Goal: Information Seeking & Learning: Find contact information

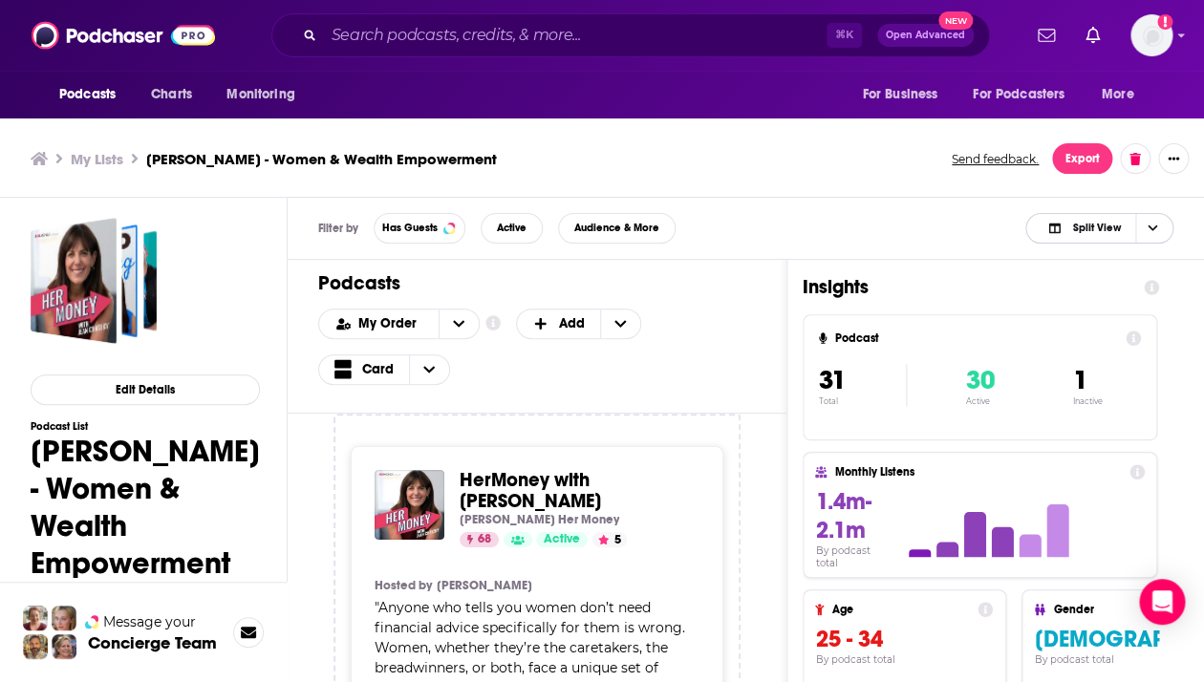
click at [1083, 233] on span "Split View" at bounding box center [1096, 228] width 48 height 11
click at [1079, 295] on span "Podcast Only" at bounding box center [1111, 292] width 95 height 11
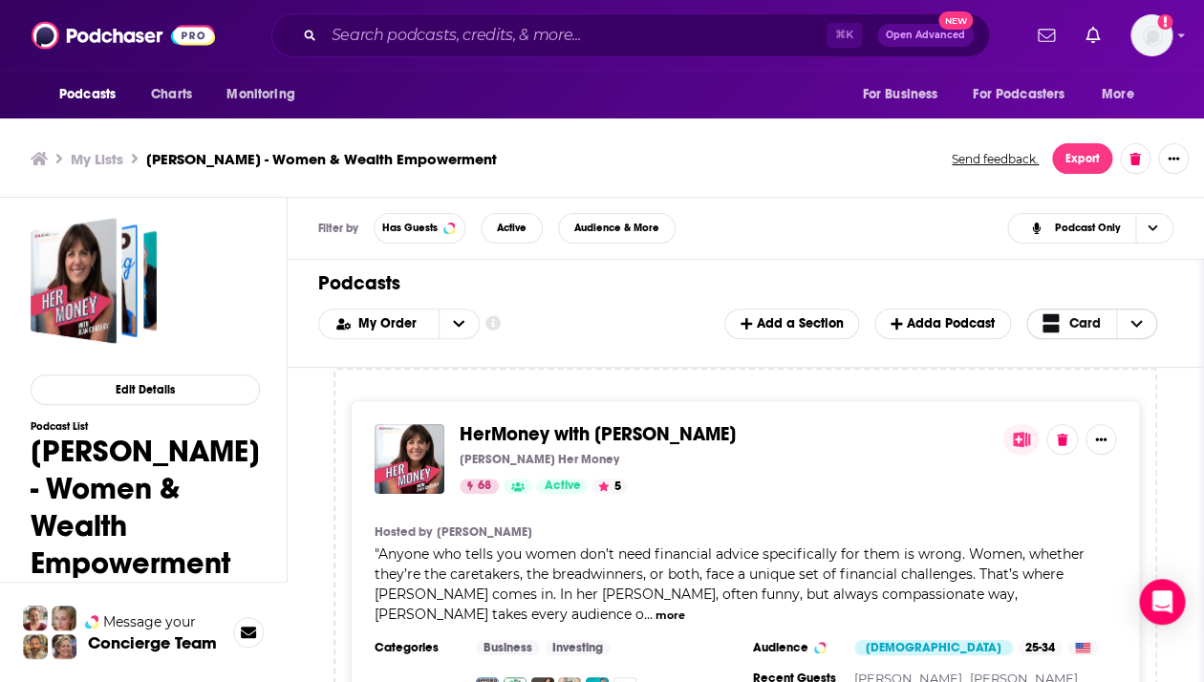
click at [1071, 317] on span "Card" at bounding box center [1086, 323] width 32 height 13
click at [1076, 380] on div "Table" at bounding box center [1093, 387] width 132 height 32
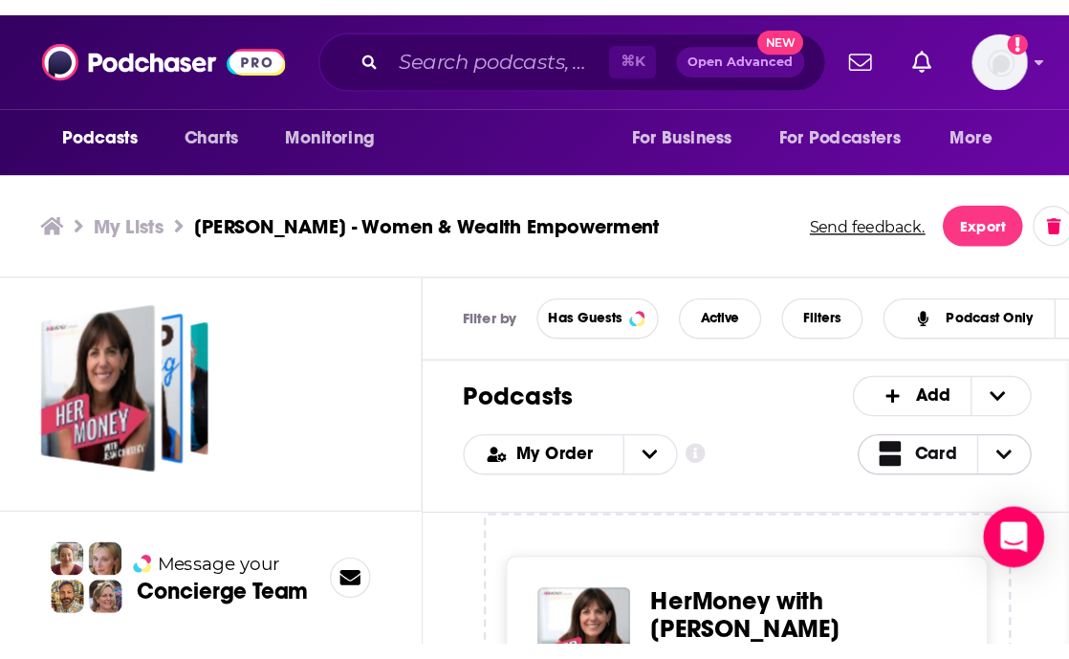
scroll to position [6, 0]
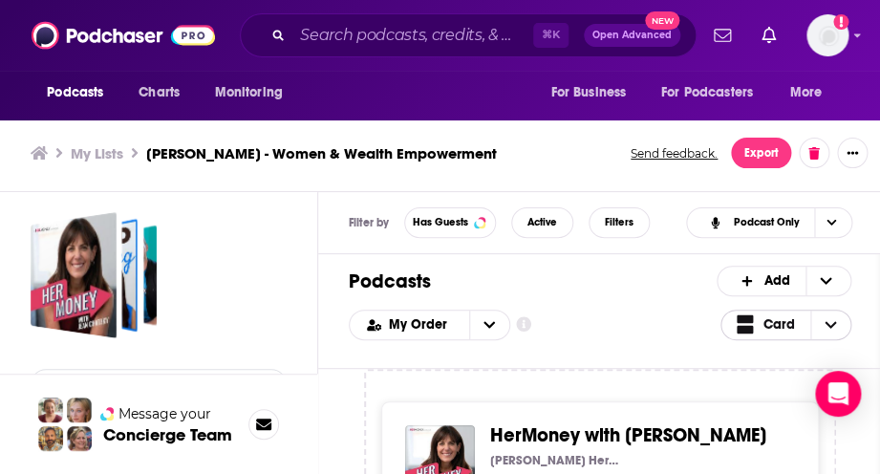
click at [795, 323] on span "Card" at bounding box center [780, 324] width 32 height 13
click at [783, 387] on span "Table" at bounding box center [798, 387] width 76 height 11
click at [794, 330] on span "Card" at bounding box center [780, 324] width 32 height 13
click at [777, 390] on span "Table" at bounding box center [798, 387] width 76 height 11
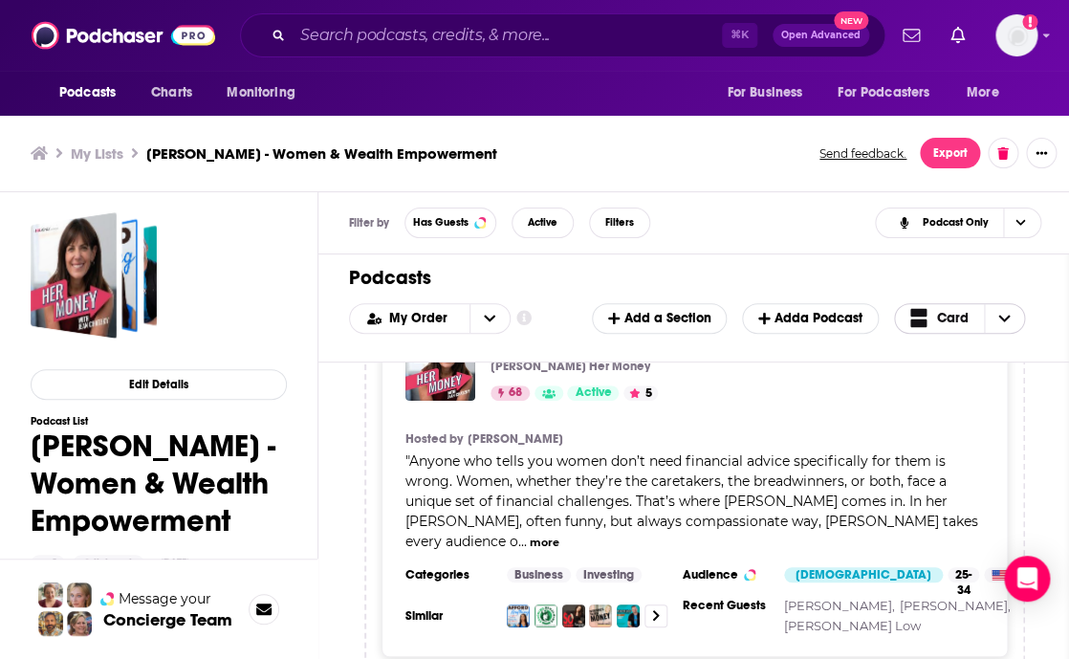
scroll to position [90, 0]
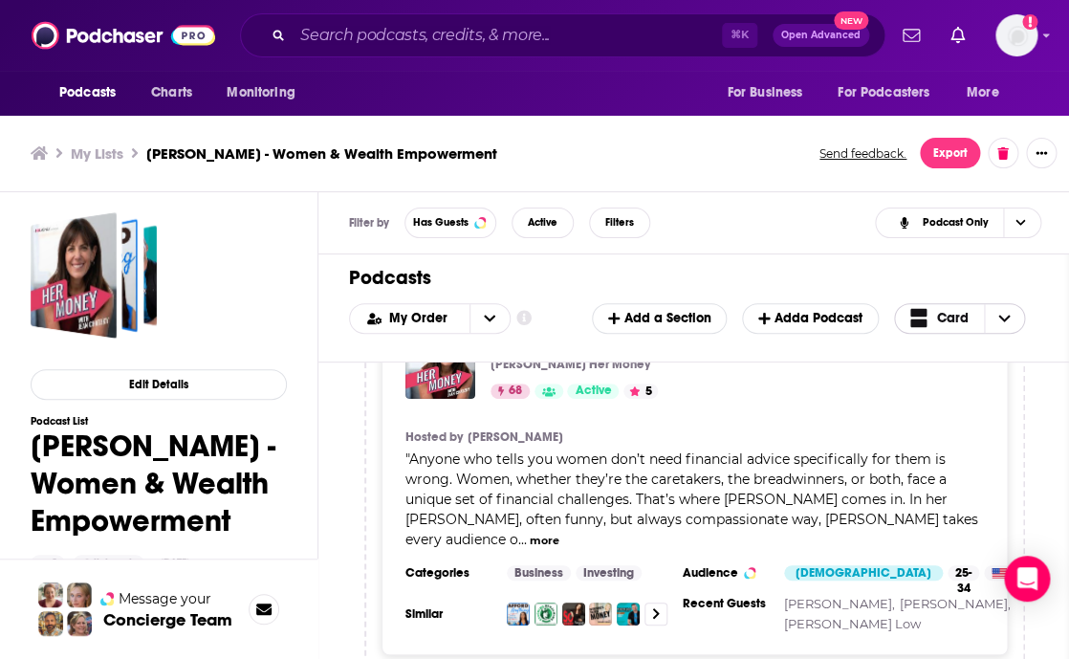
click at [961, 325] on span "Card" at bounding box center [953, 318] width 32 height 13
click at [950, 381] on span "Table" at bounding box center [971, 381] width 76 height 11
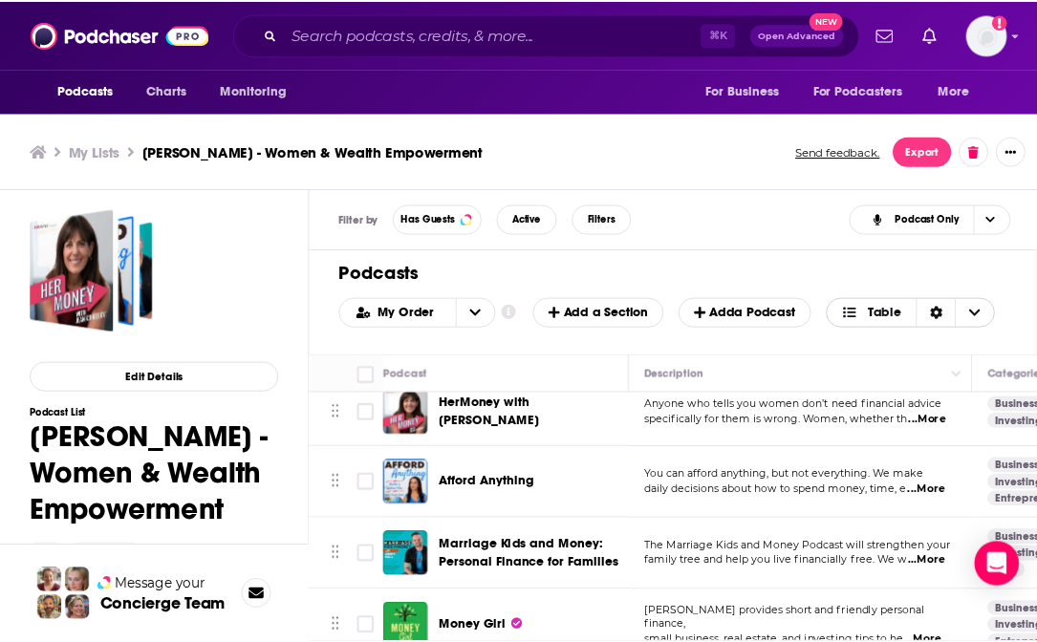
scroll to position [0, 0]
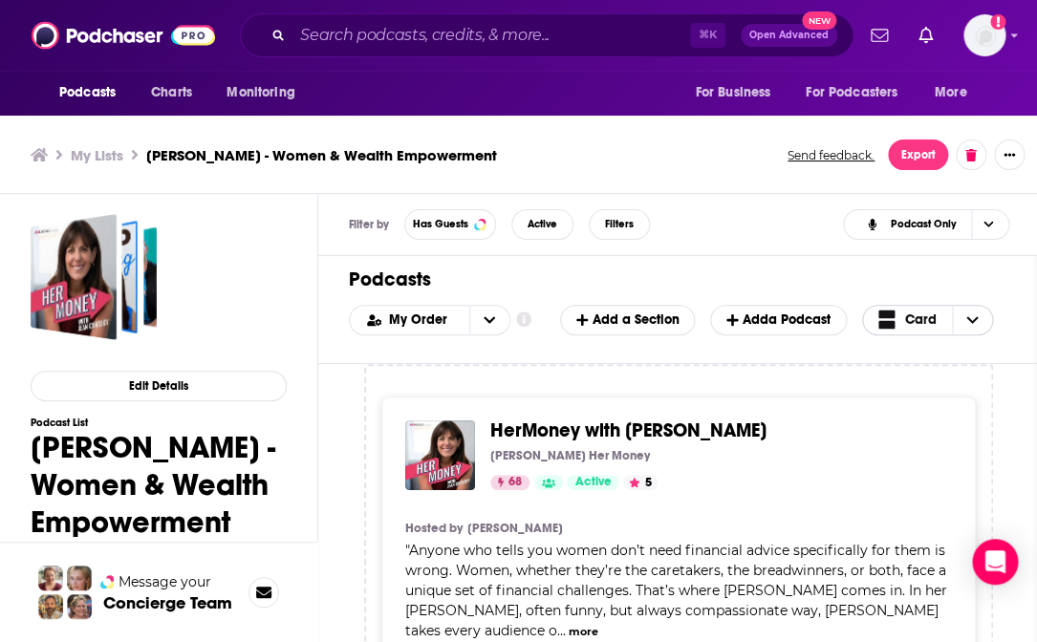
click at [923, 321] on span "Card" at bounding box center [921, 320] width 32 height 13
click at [930, 380] on span "Table" at bounding box center [939, 383] width 76 height 11
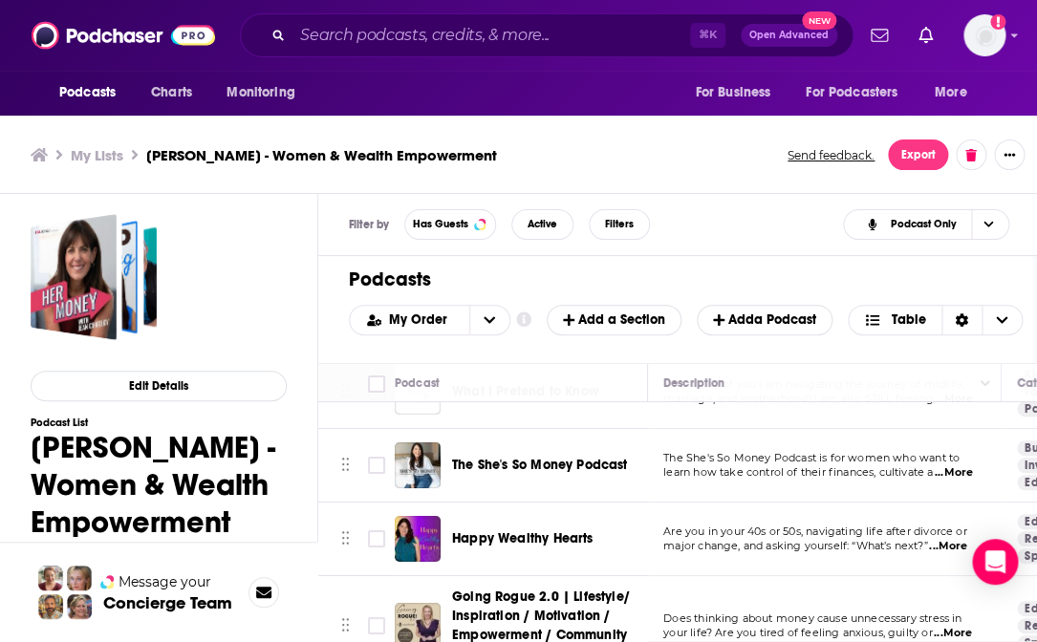
scroll to position [2037, 0]
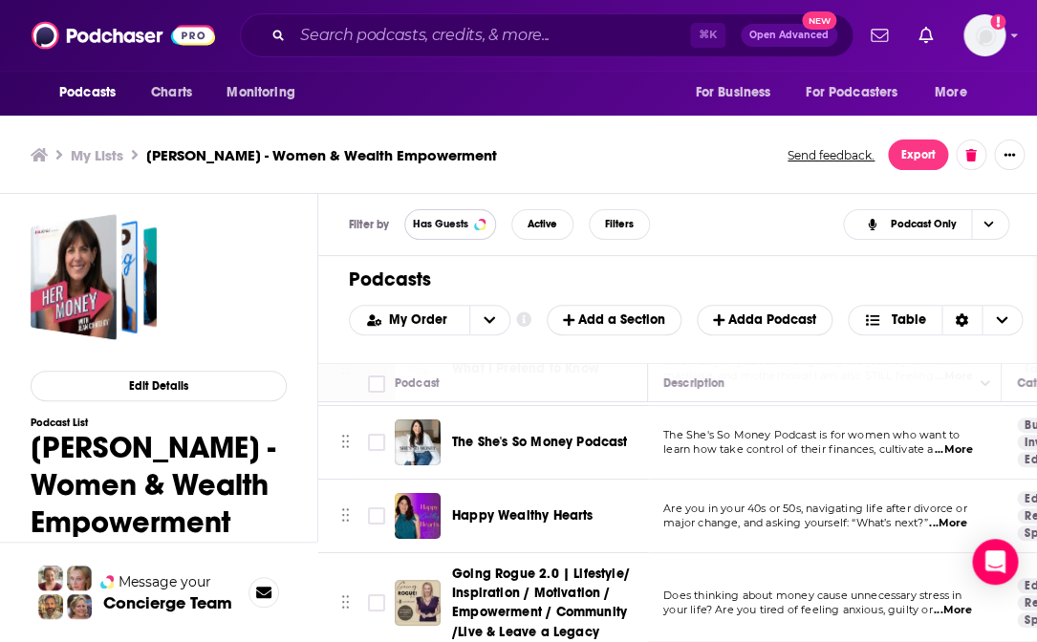
click at [443, 220] on span "Has Guests" at bounding box center [440, 224] width 55 height 11
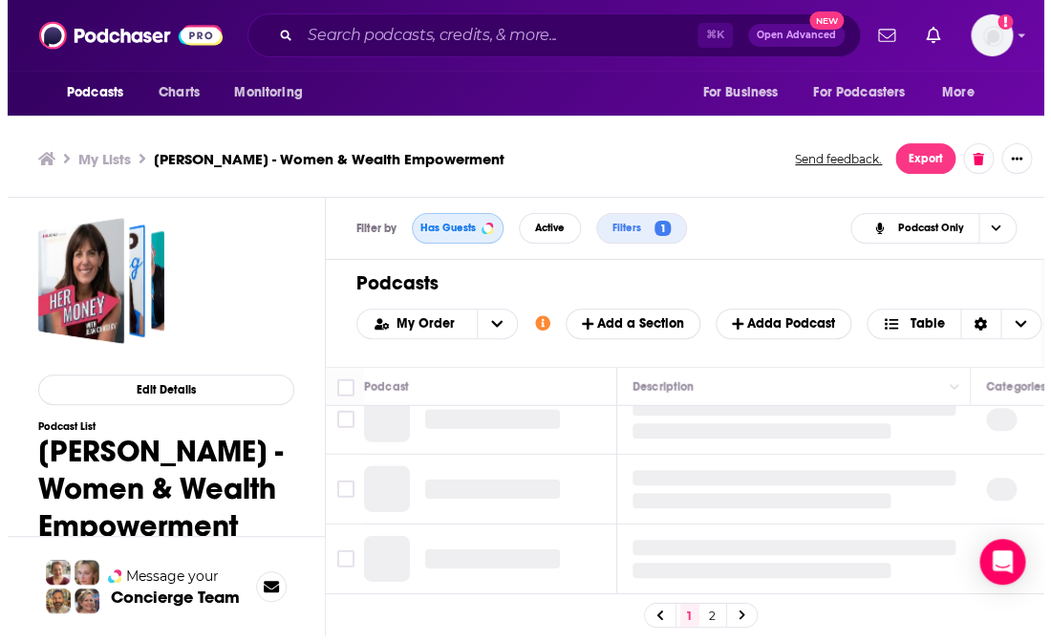
scroll to position [1303, 0]
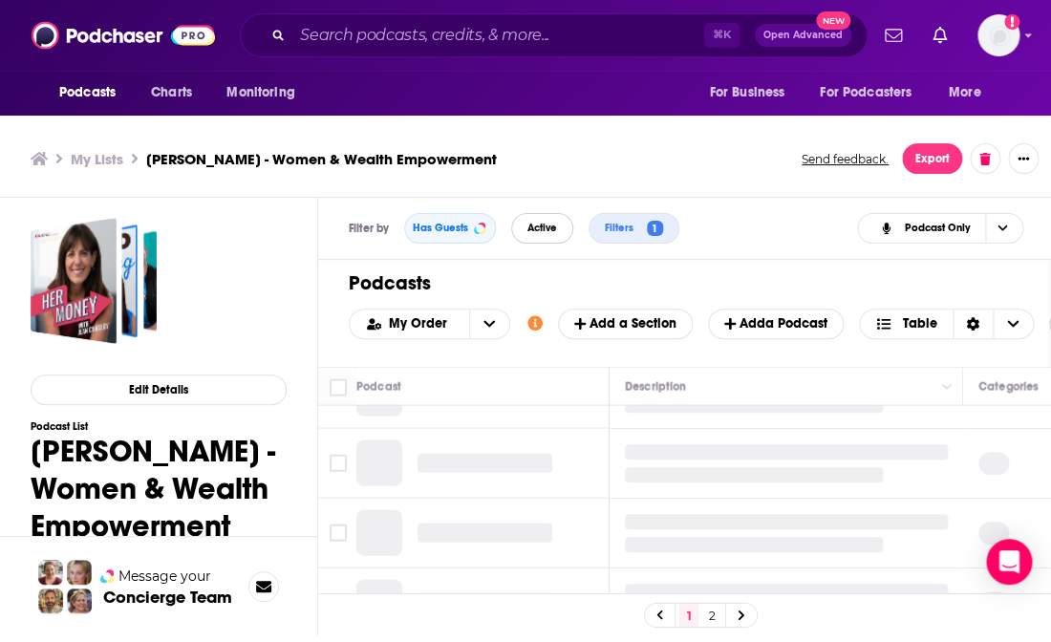
click at [543, 227] on span "Active" at bounding box center [543, 228] width 30 height 11
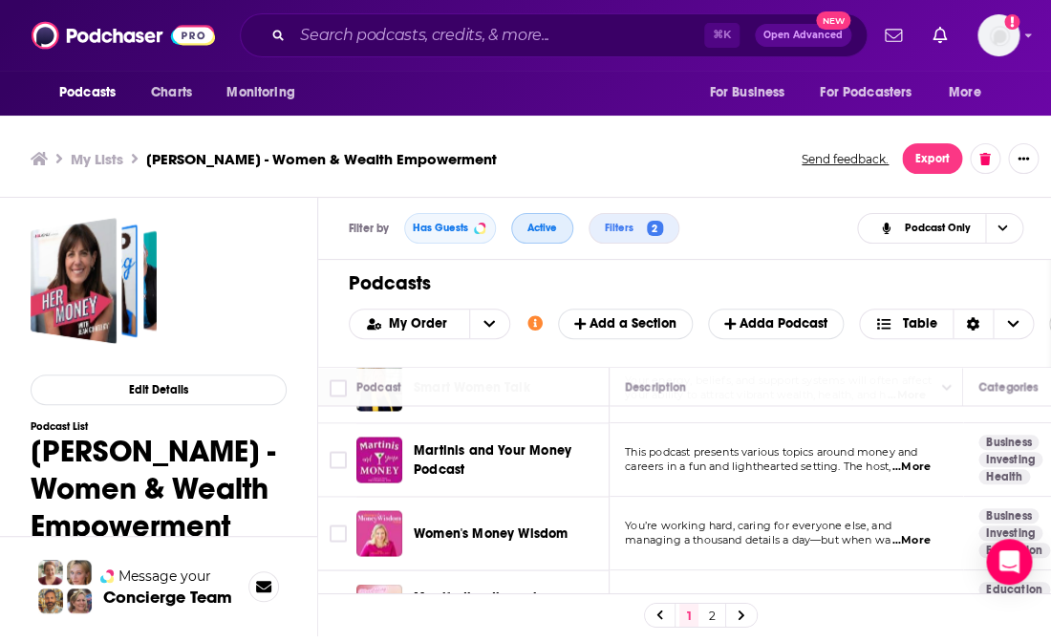
scroll to position [1686, 0]
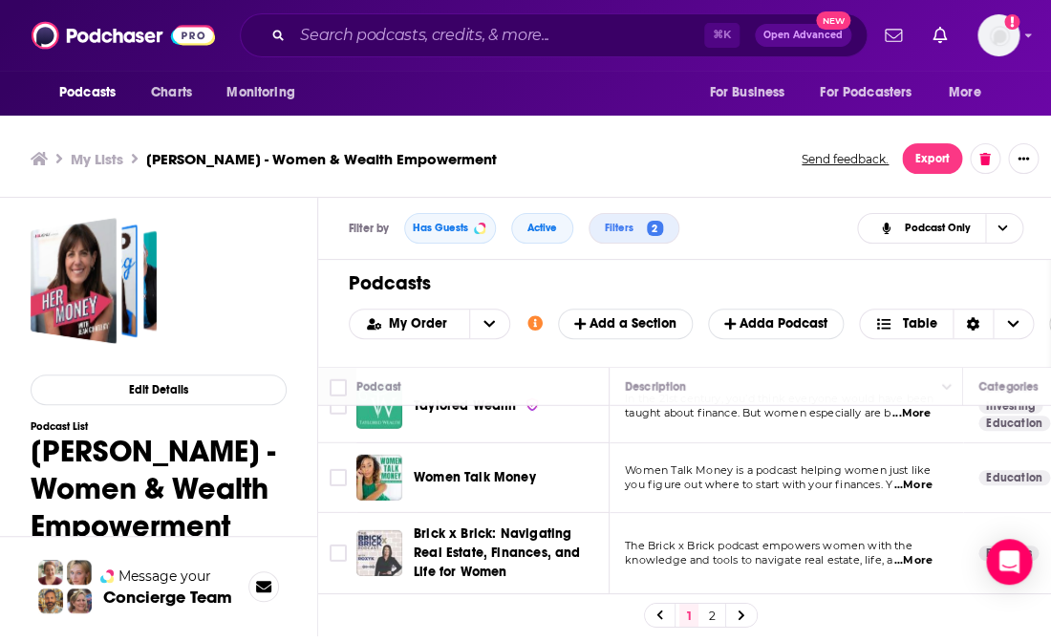
click at [714, 519] on link "2" at bounding box center [712, 615] width 19 height 23
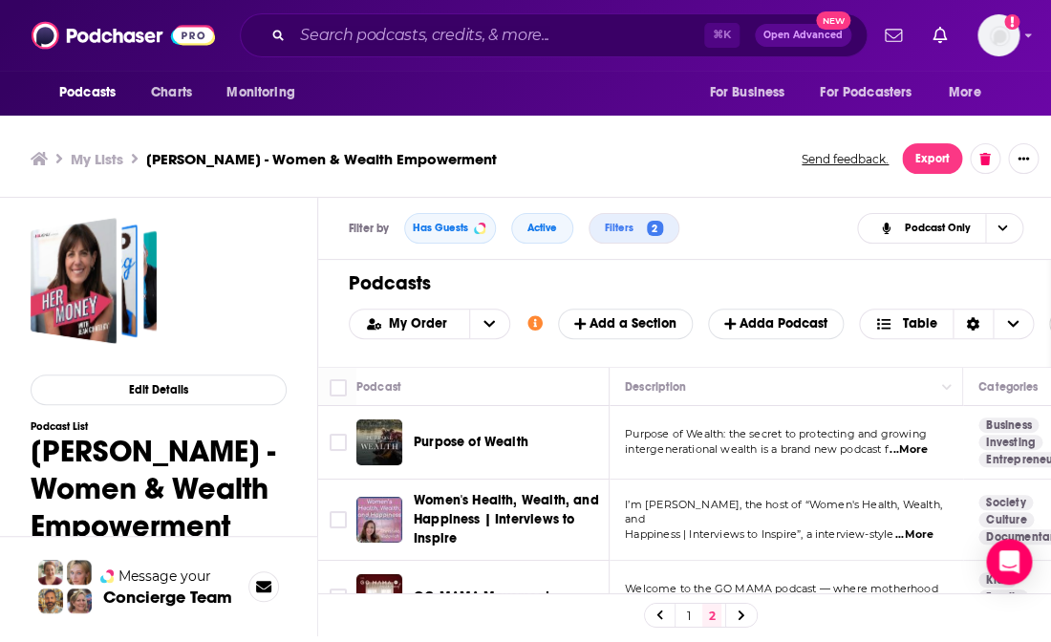
click at [689, 519] on link "1" at bounding box center [689, 615] width 19 height 23
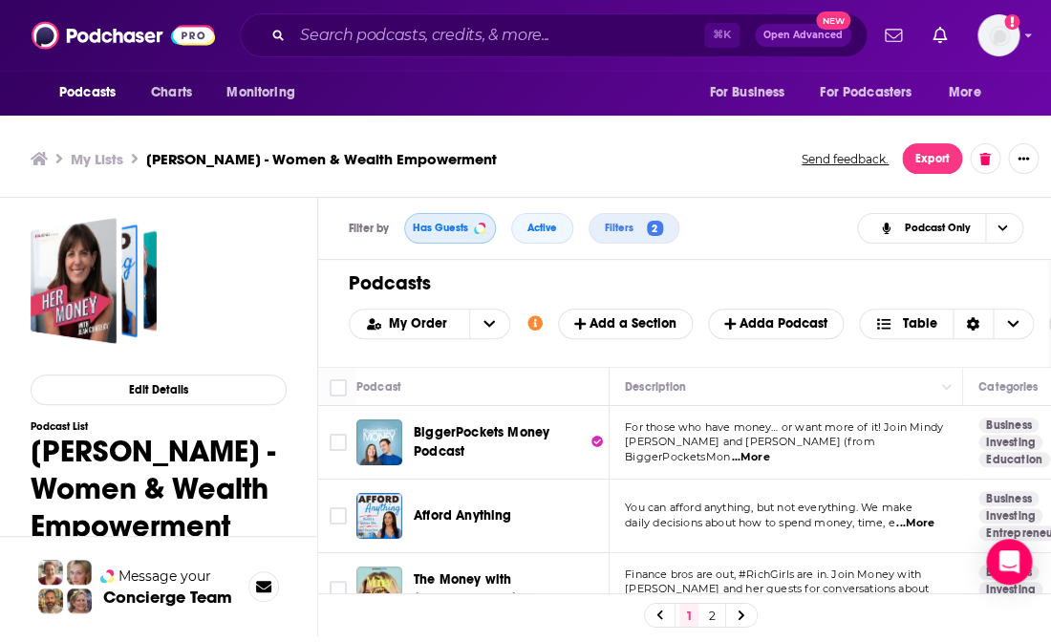
click at [453, 222] on button "Has Guests" at bounding box center [450, 228] width 92 height 31
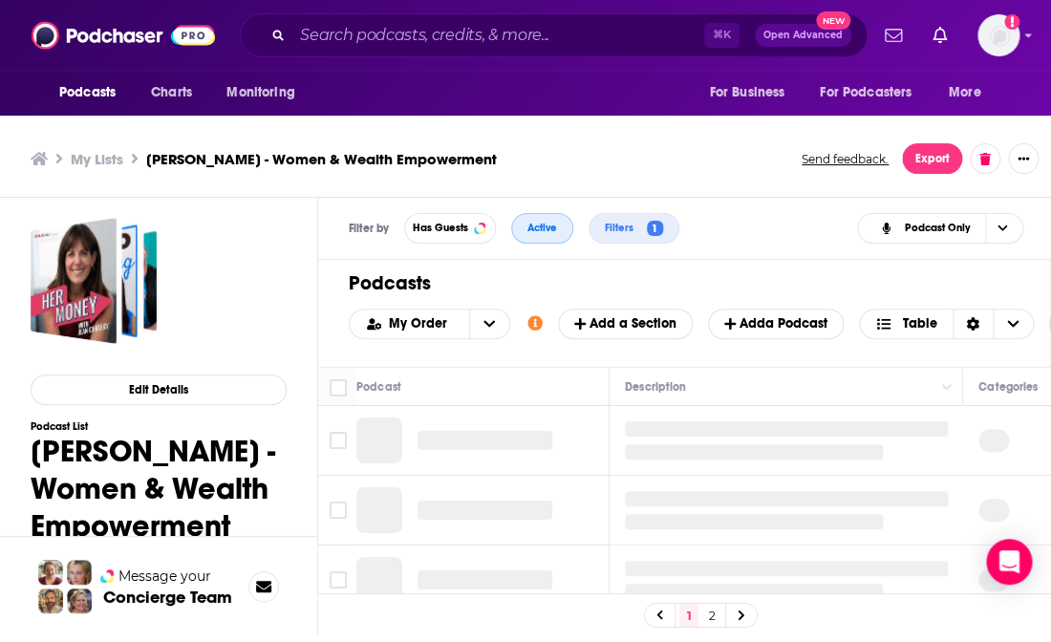
click at [546, 225] on span "Active" at bounding box center [543, 228] width 30 height 11
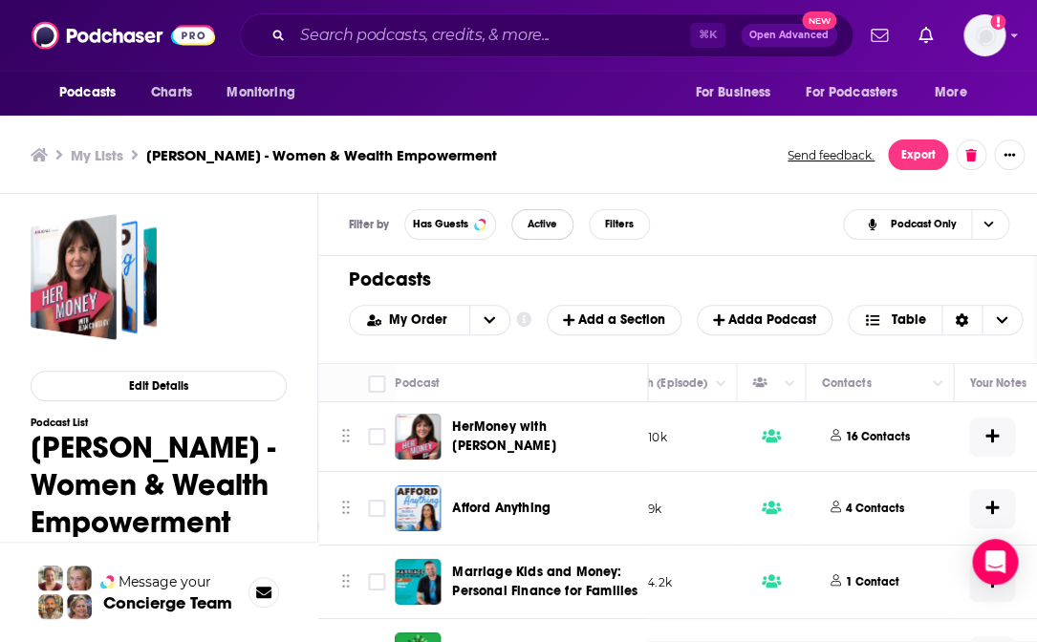
scroll to position [0, 788]
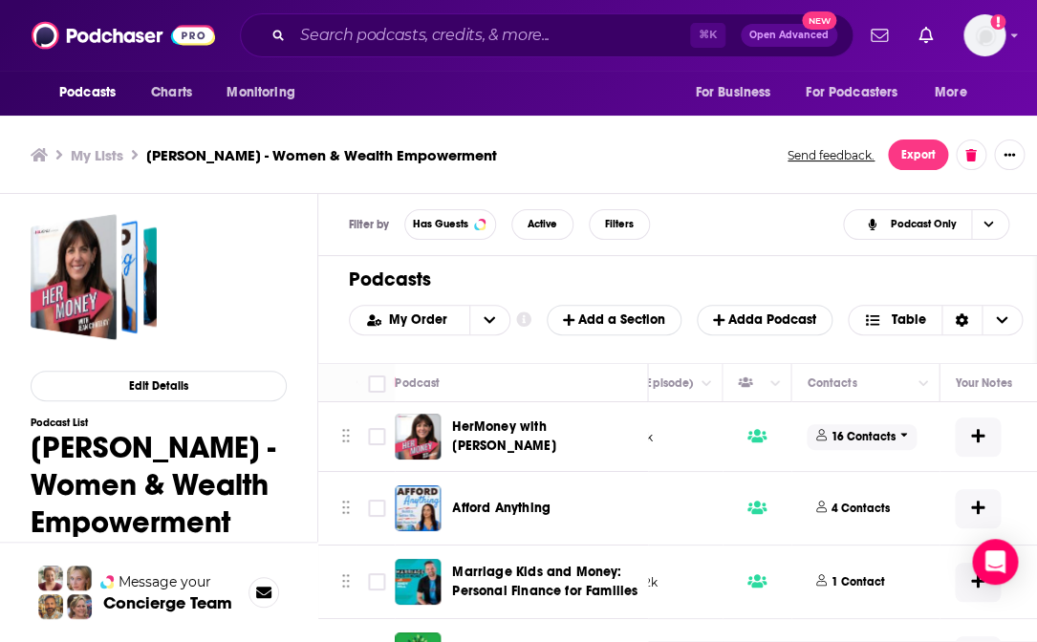
click at [857, 439] on p "16 Contacts" at bounding box center [864, 437] width 64 height 16
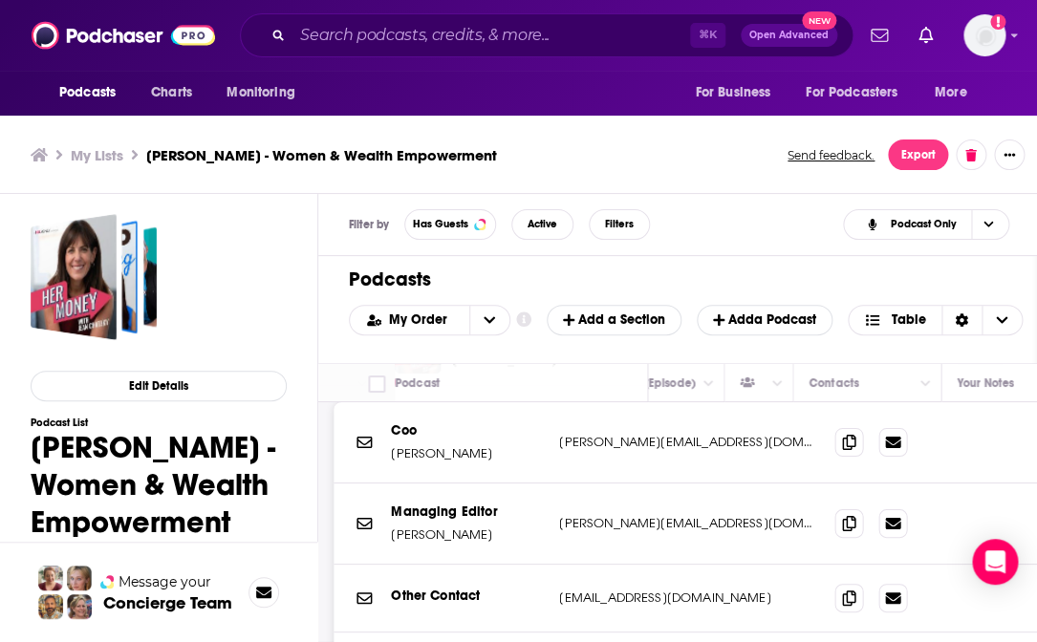
scroll to position [86, 785]
click at [852, 519] on icon at bounding box center [848, 522] width 13 height 15
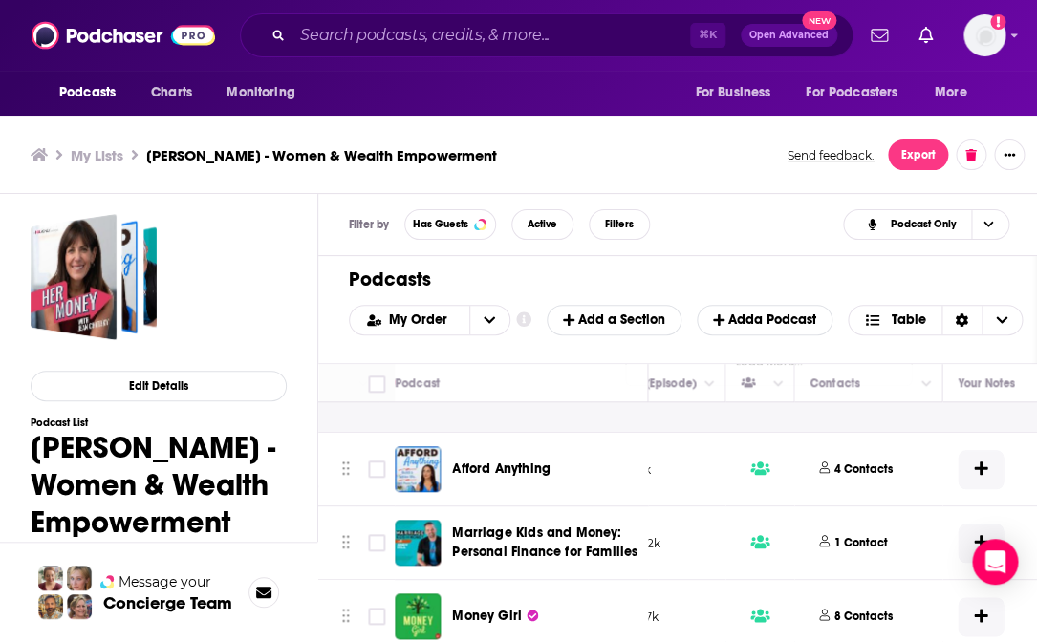
scroll to position [573, 785]
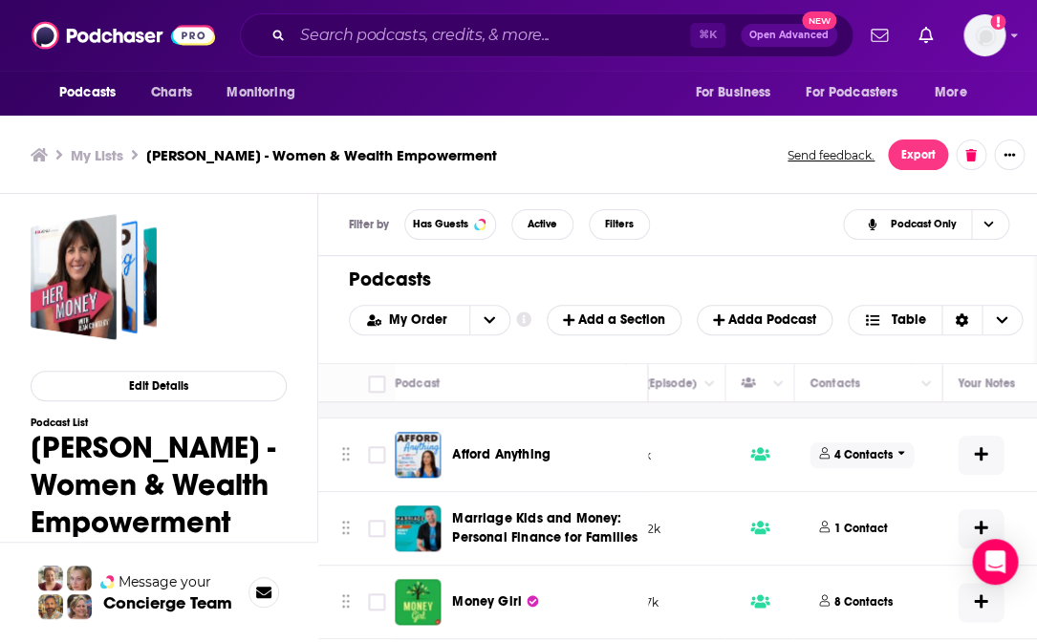
click at [863, 455] on p "4 Contacts" at bounding box center [863, 455] width 58 height 16
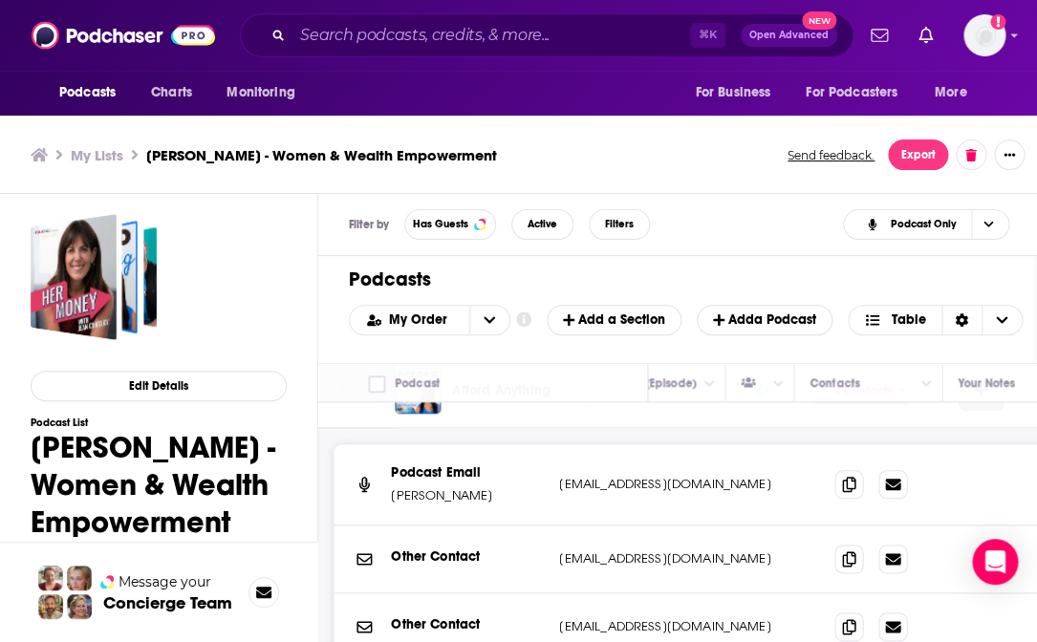
scroll to position [638, 785]
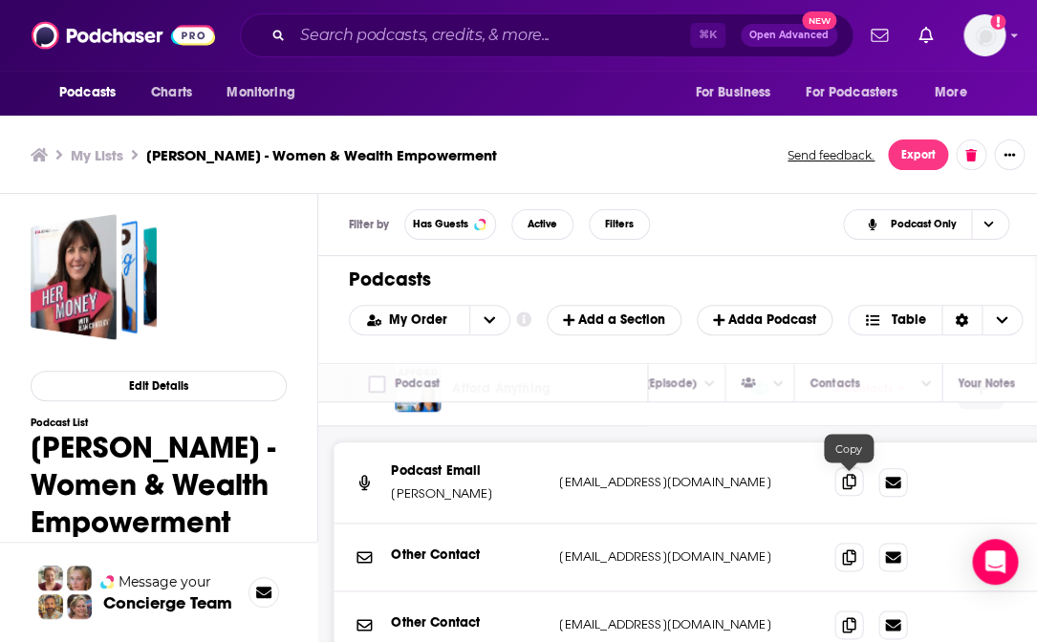
click at [851, 485] on icon at bounding box center [848, 481] width 13 height 15
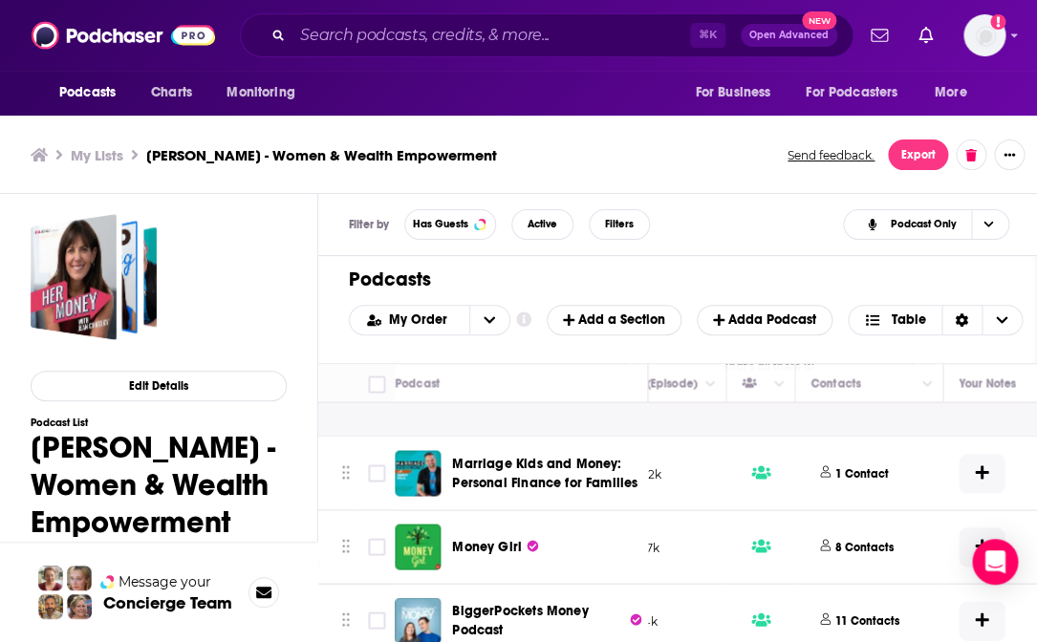
scroll to position [1069, 784]
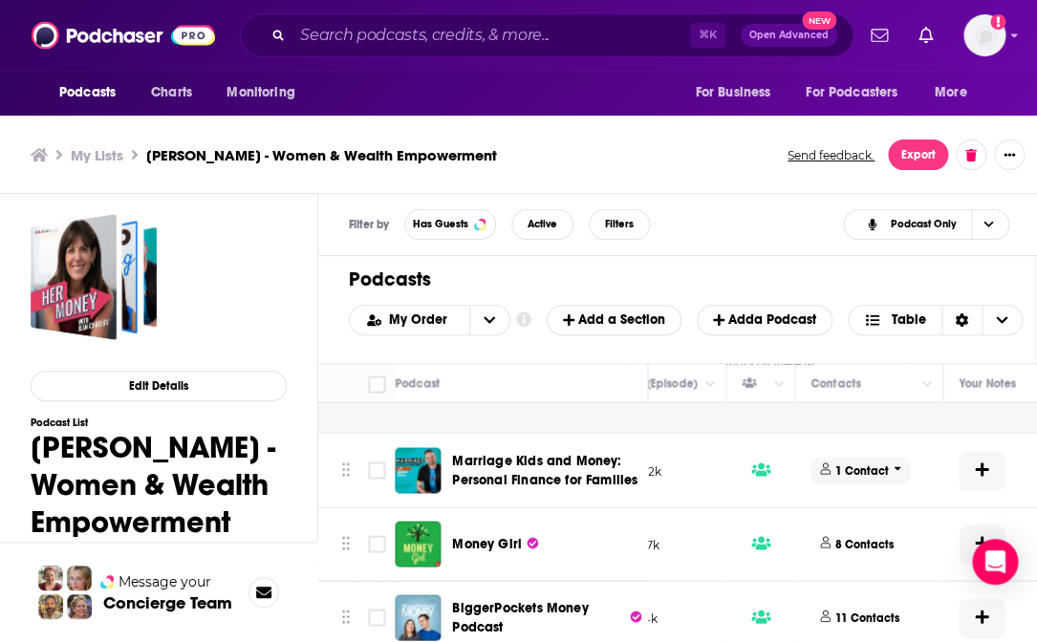
click at [871, 465] on p "1 Contact" at bounding box center [862, 471] width 54 height 16
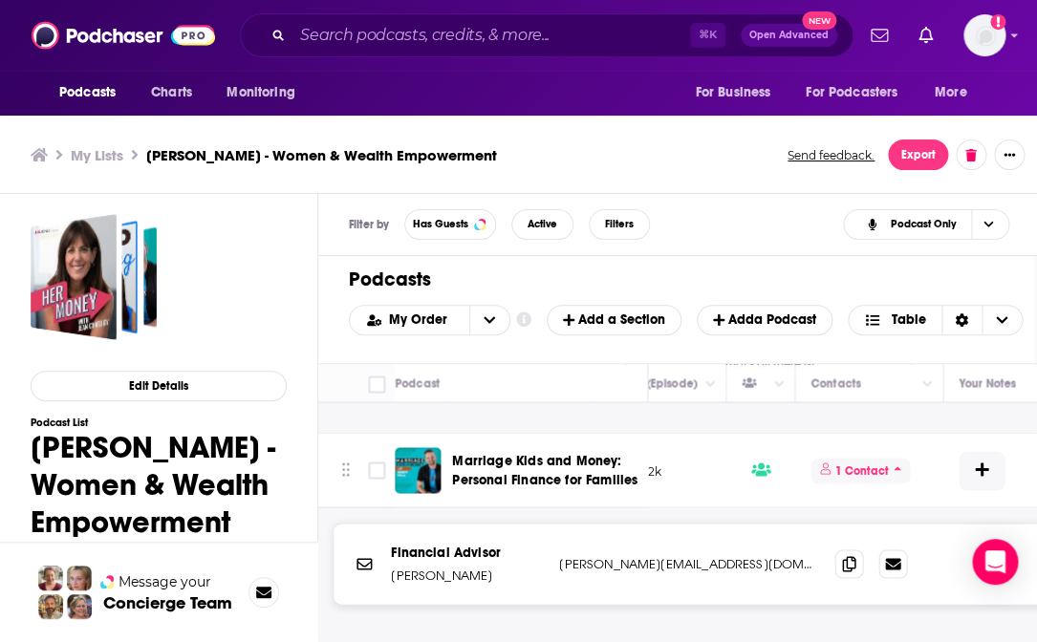
scroll to position [1102, 784]
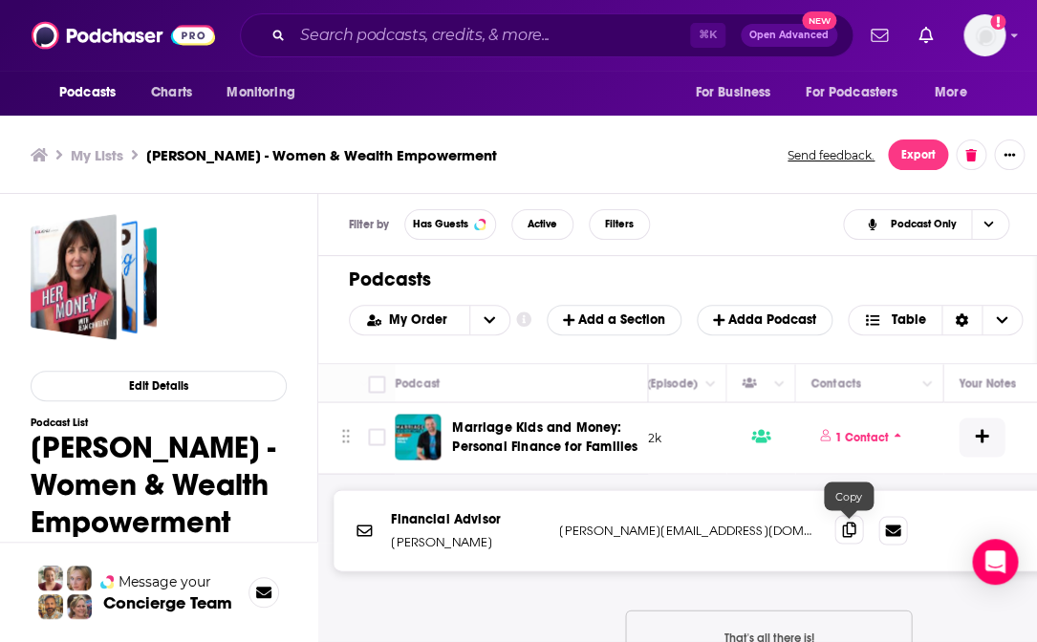
click at [852, 519] on icon at bounding box center [848, 529] width 13 height 15
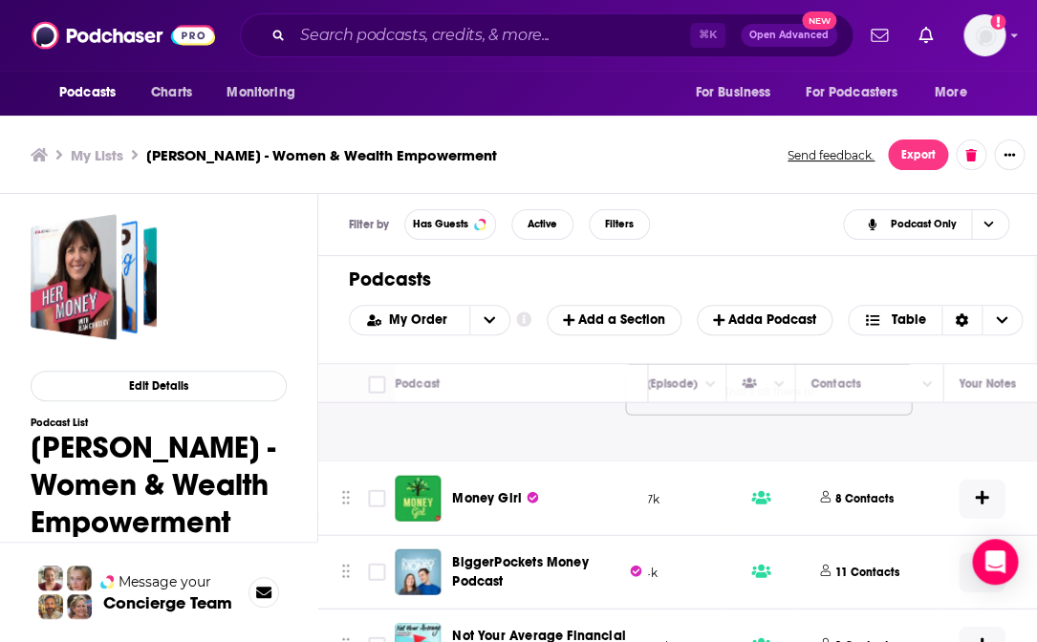
scroll to position [1387, 784]
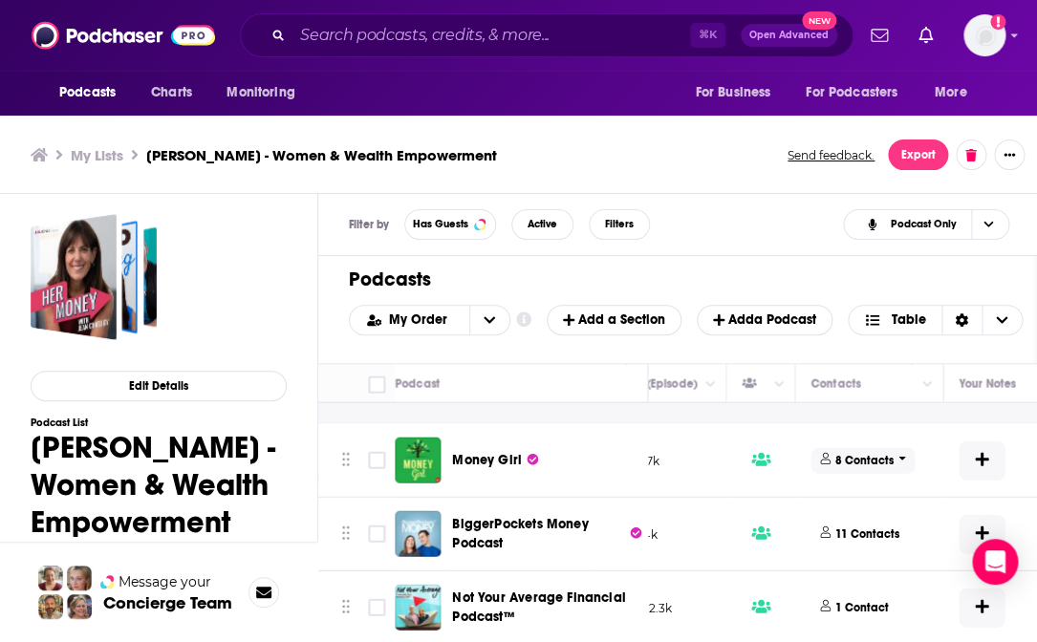
click at [876, 459] on p "8 Contacts" at bounding box center [864, 460] width 58 height 16
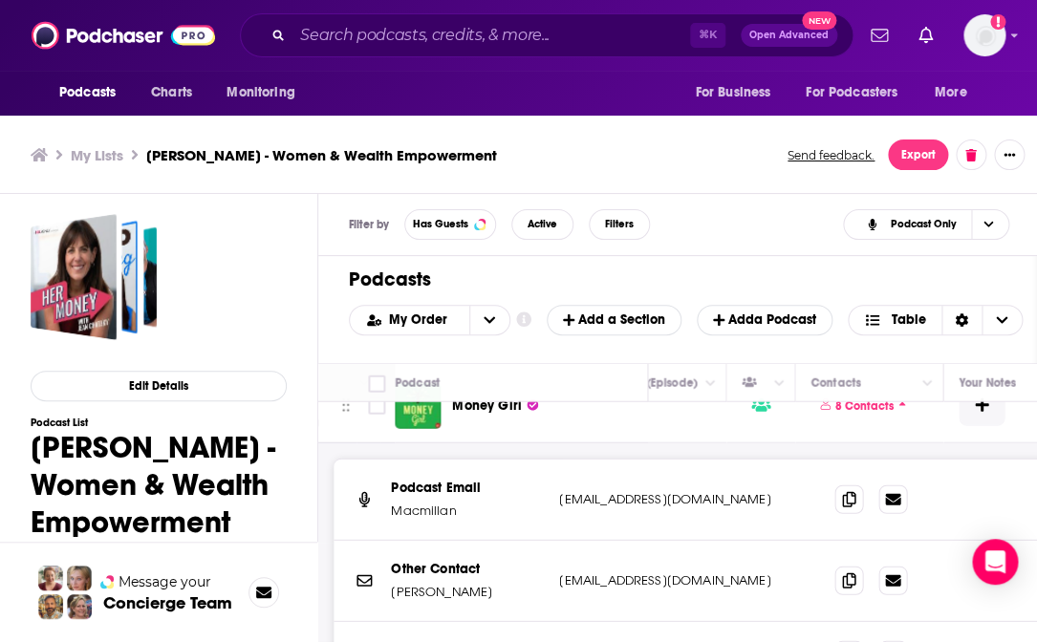
scroll to position [1441, 784]
click at [854, 503] on icon at bounding box center [848, 497] width 13 height 15
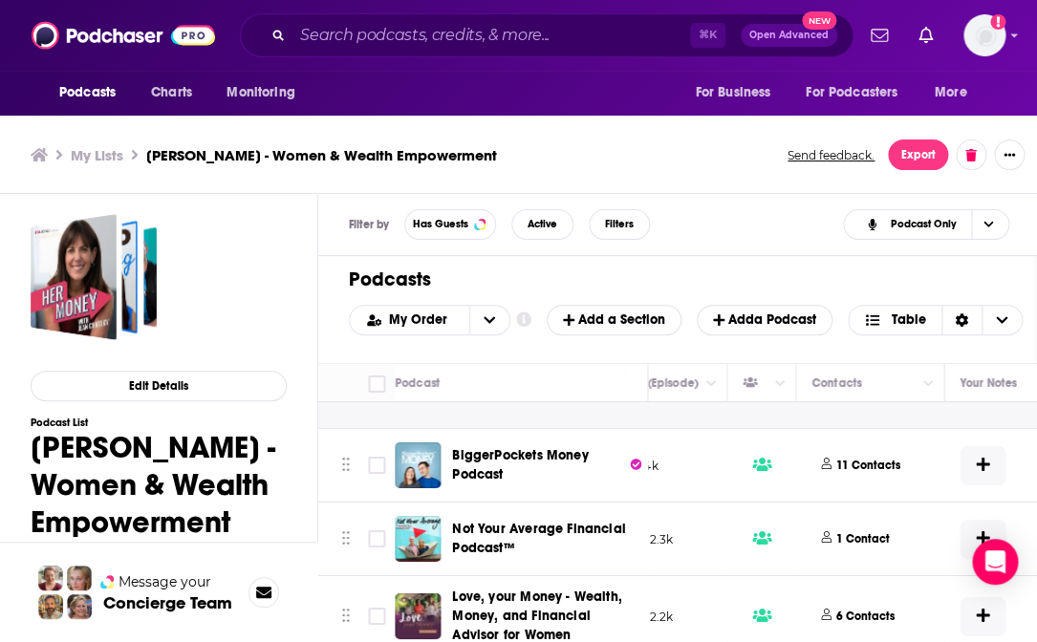
scroll to position [1992, 783]
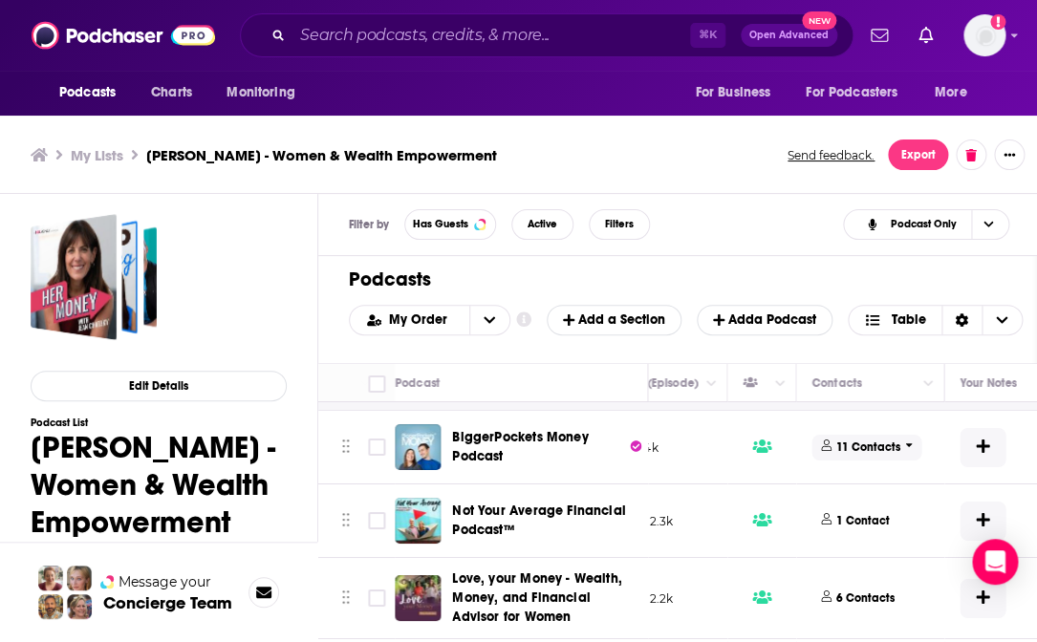
click at [866, 445] on p "11 Contacts" at bounding box center [868, 448] width 64 height 16
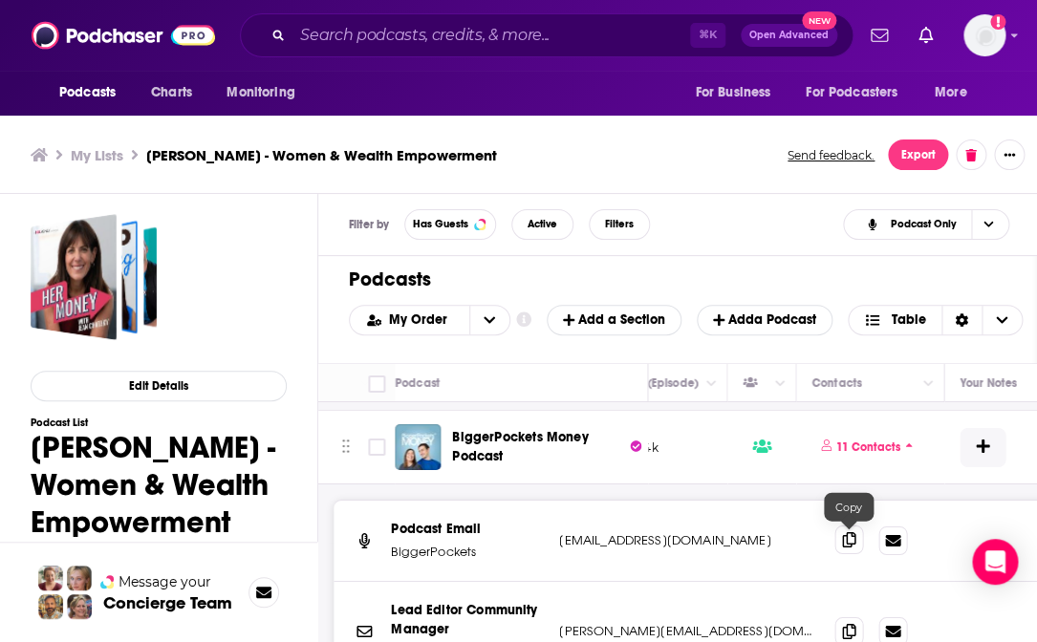
click at [852, 519] on icon at bounding box center [848, 539] width 13 height 15
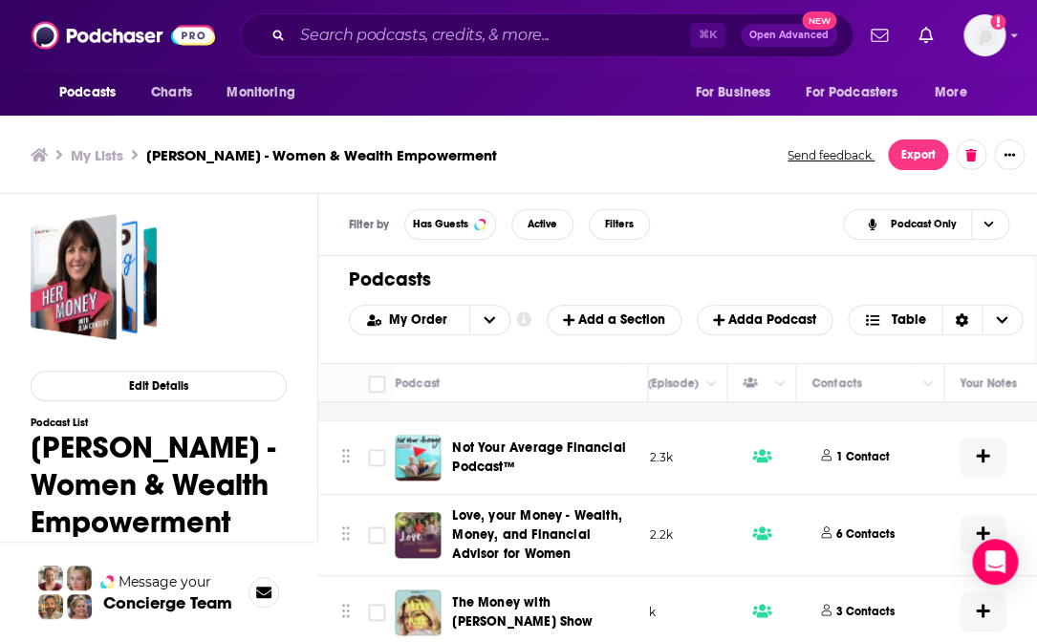
scroll to position [2653, 783]
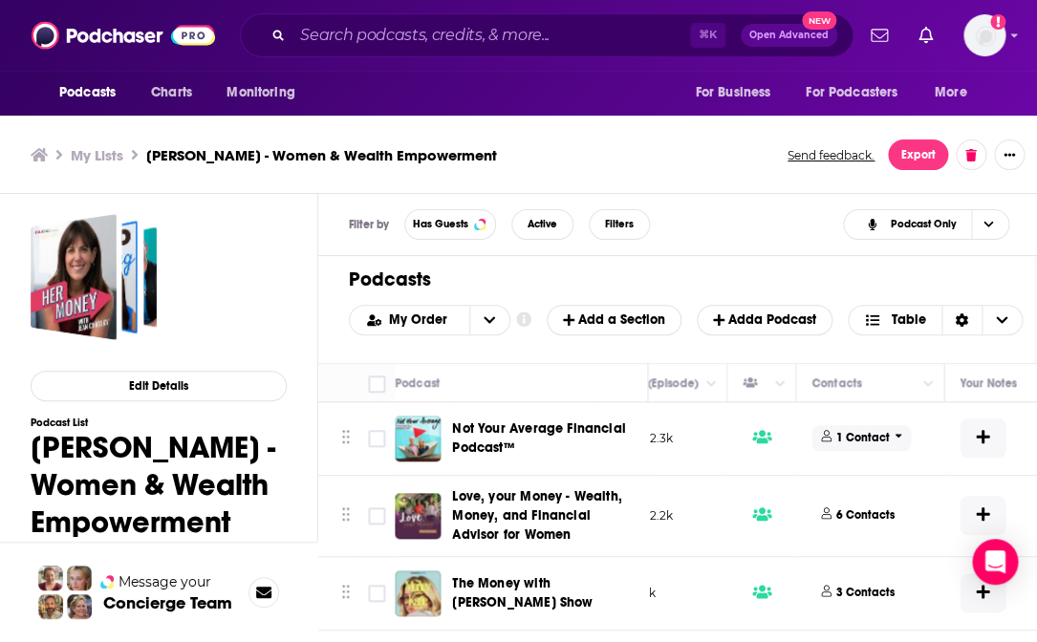
click at [856, 442] on p "1 Contact" at bounding box center [863, 438] width 54 height 16
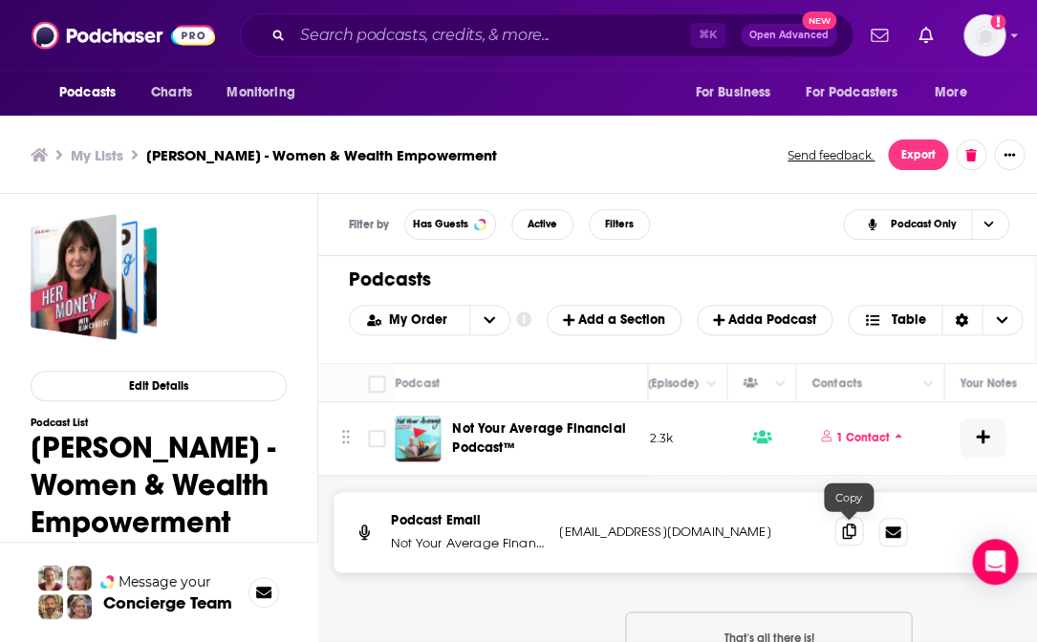
click at [849, 519] on icon at bounding box center [848, 531] width 13 height 15
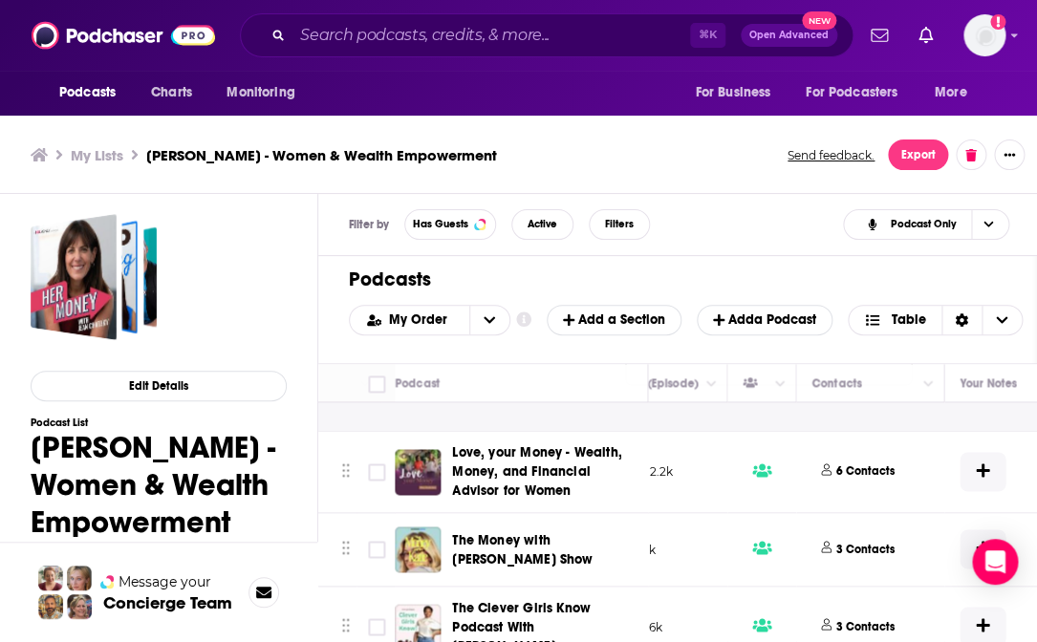
scroll to position [2933, 782]
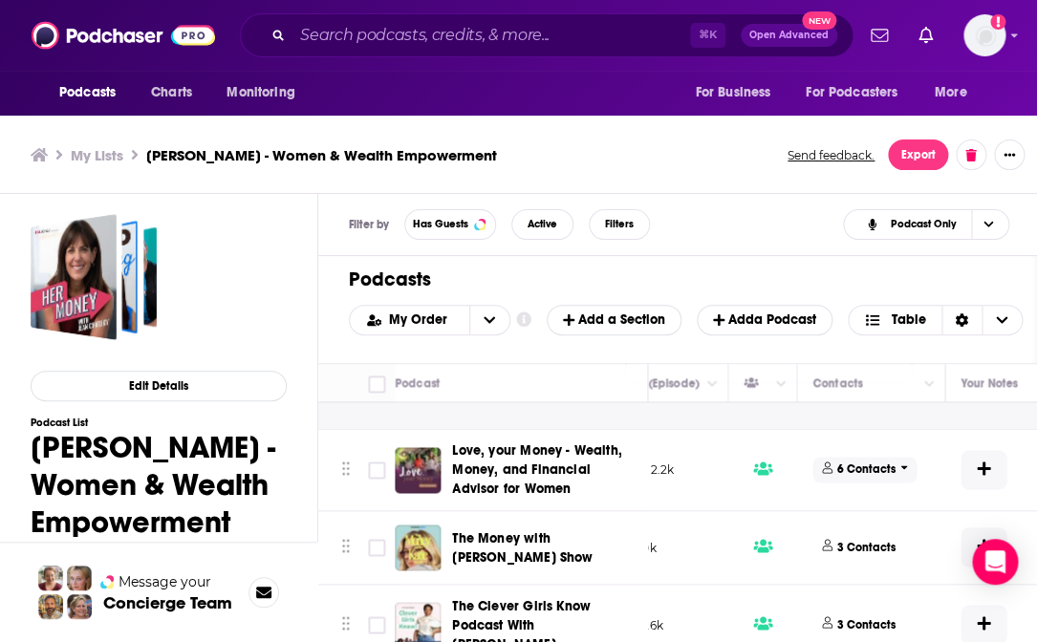
click at [854, 471] on p "6 Contacts" at bounding box center [866, 470] width 58 height 16
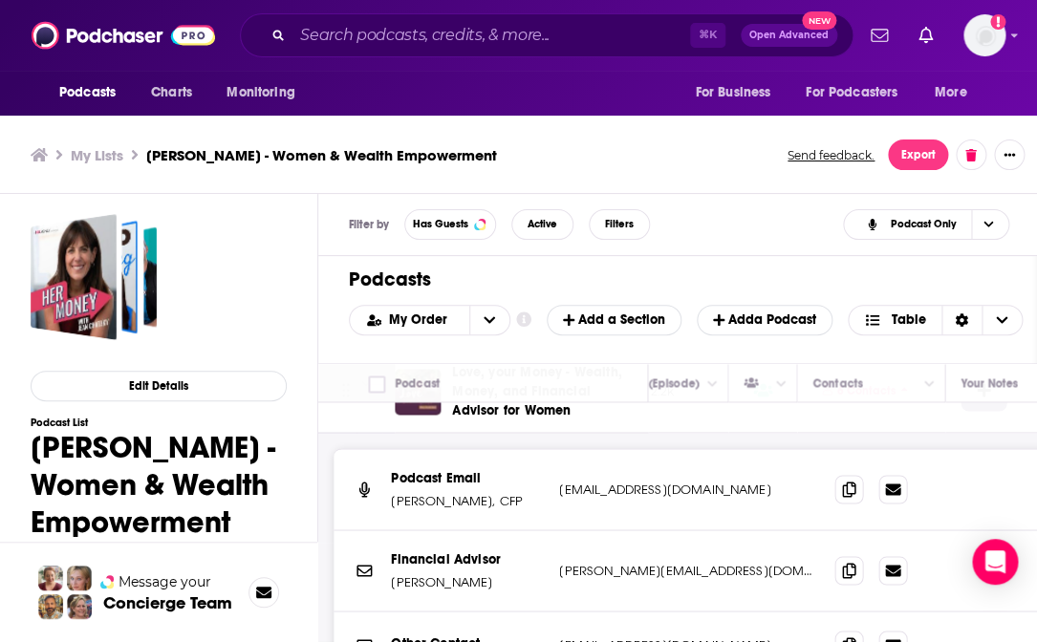
scroll to position [3014, 782]
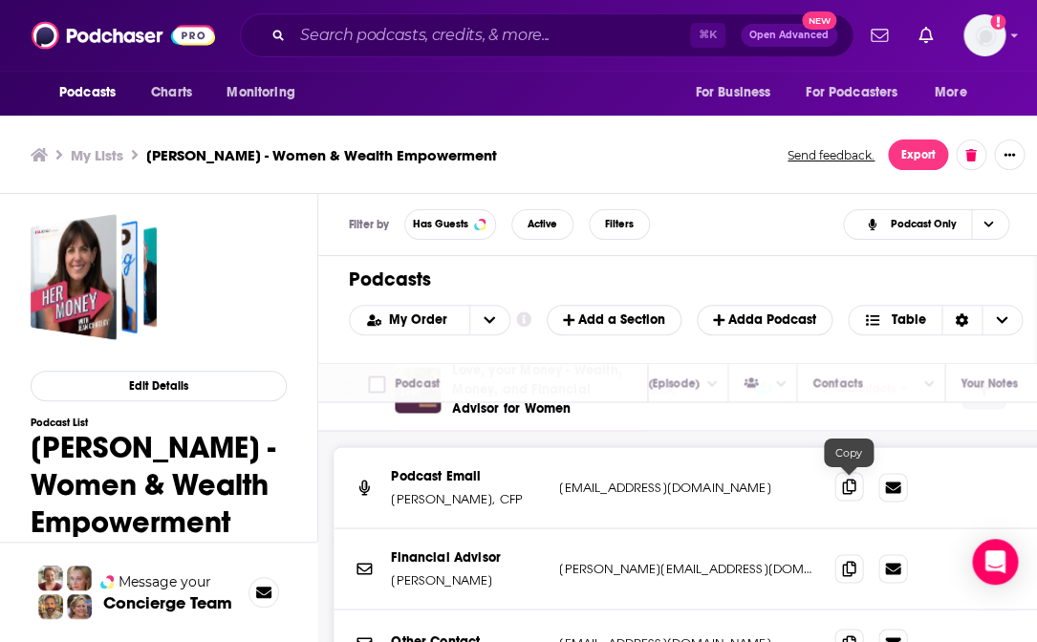
click at [853, 486] on icon at bounding box center [848, 486] width 13 height 15
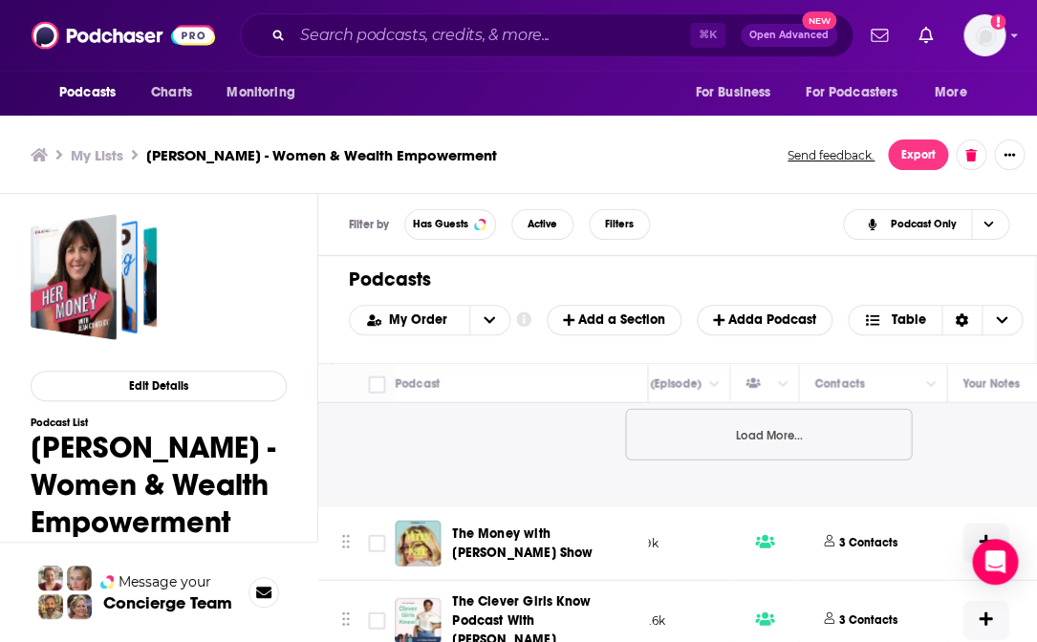
scroll to position [3538, 780]
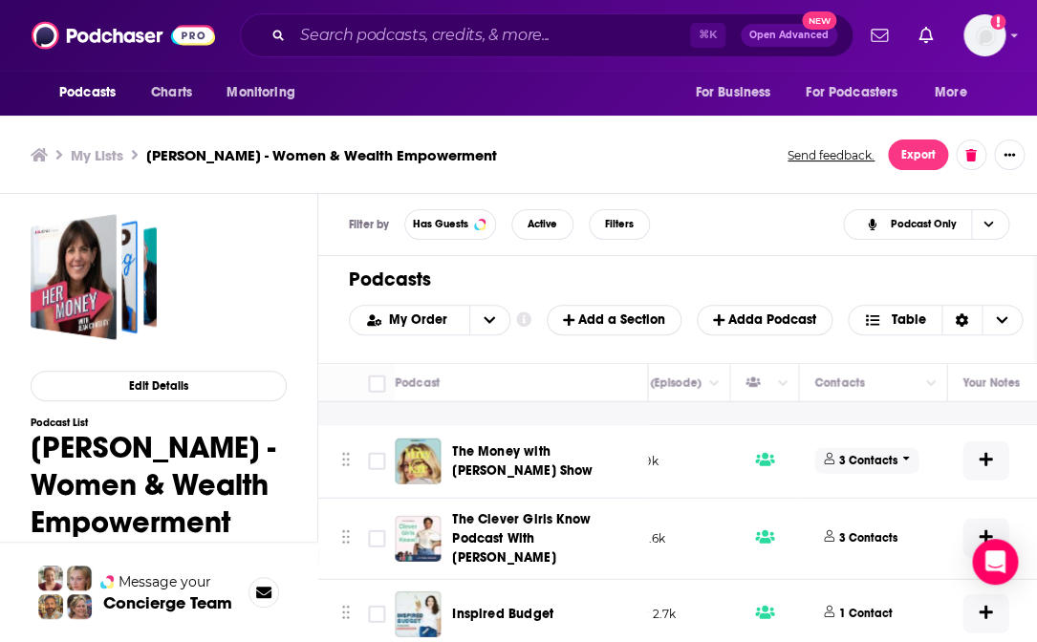
click at [869, 460] on p "3 Contacts" at bounding box center [868, 461] width 58 height 16
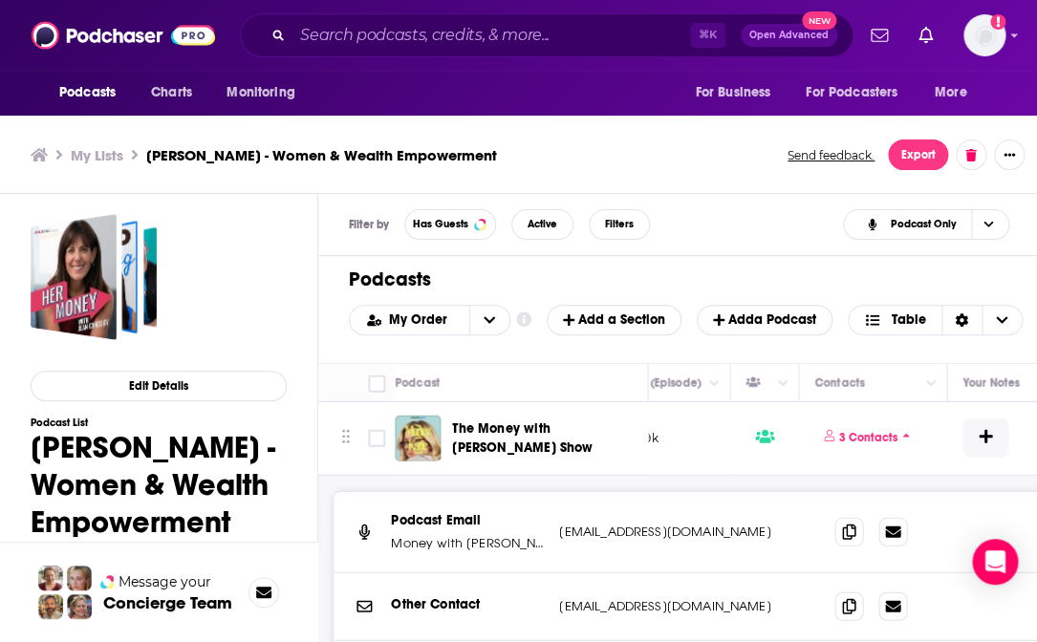
scroll to position [3576, 780]
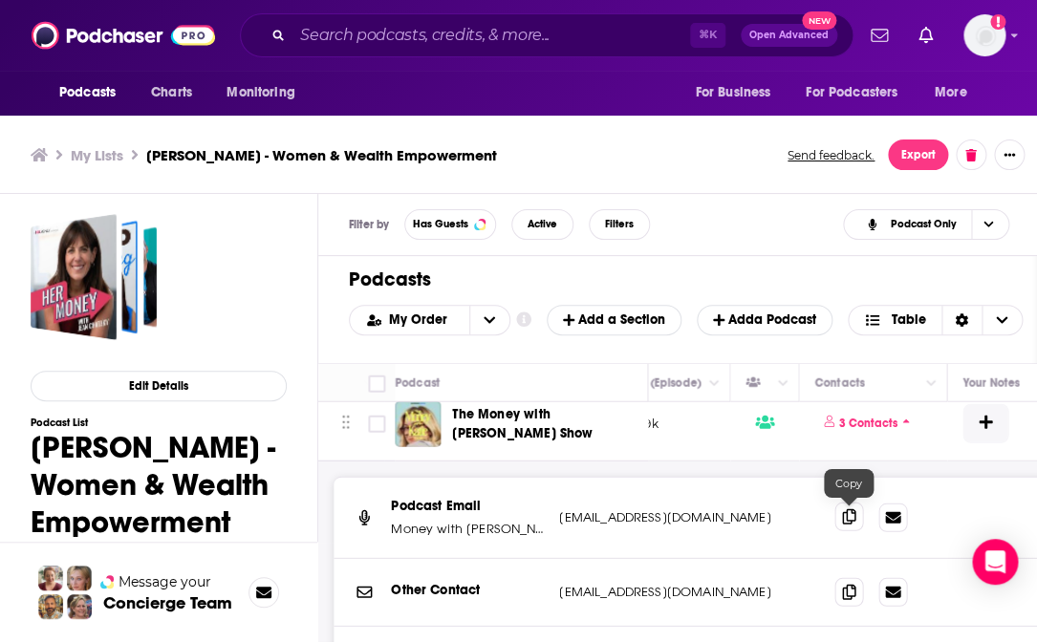
click at [852, 518] on icon at bounding box center [848, 516] width 13 height 15
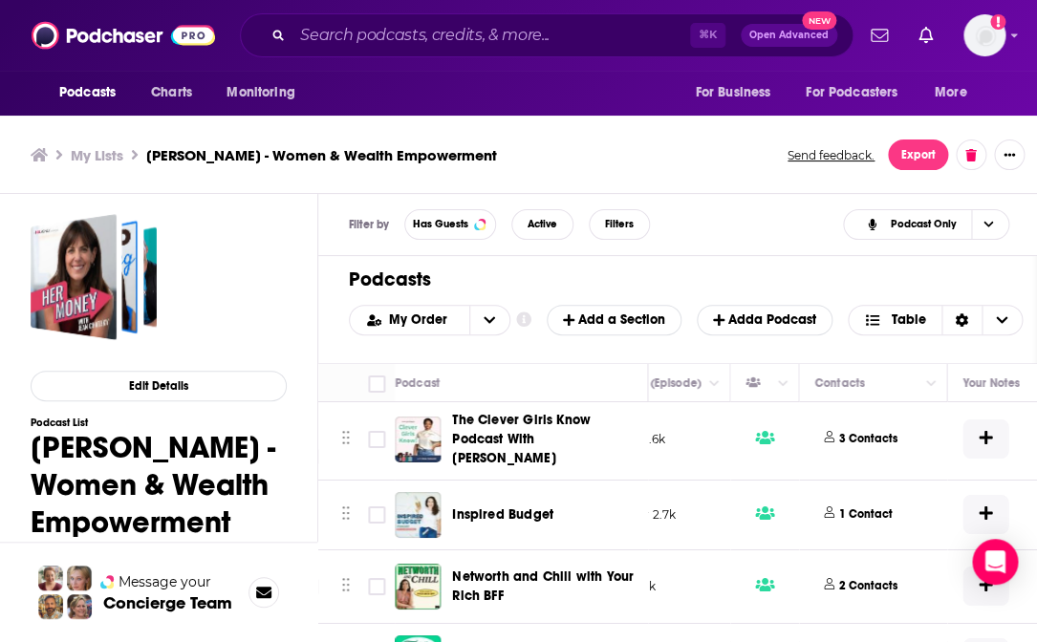
scroll to position [4024, 779]
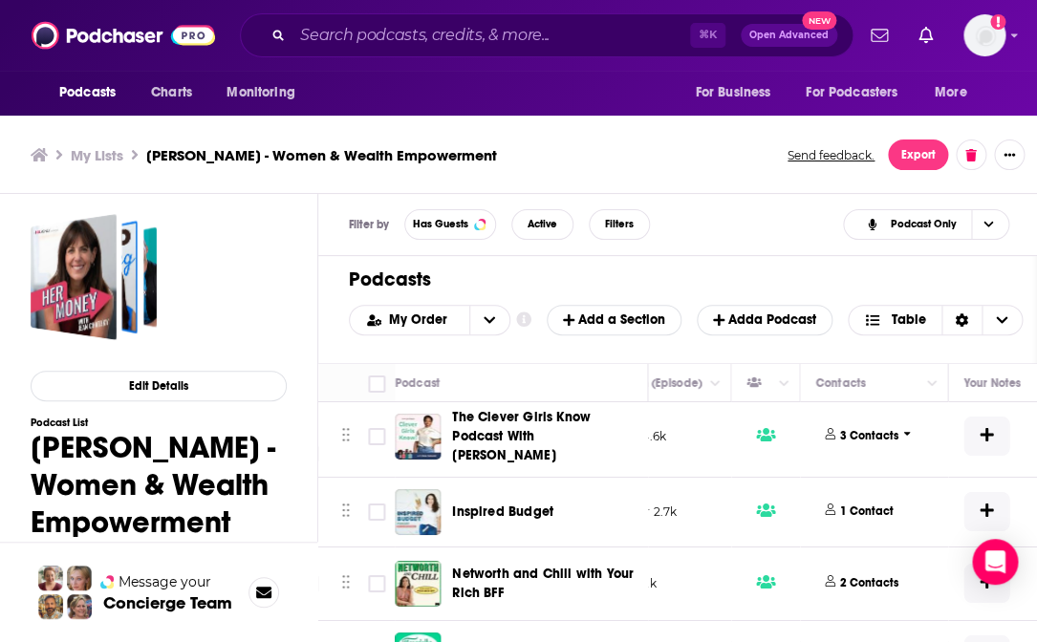
click at [854, 433] on p "3 Contacts" at bounding box center [869, 436] width 58 height 16
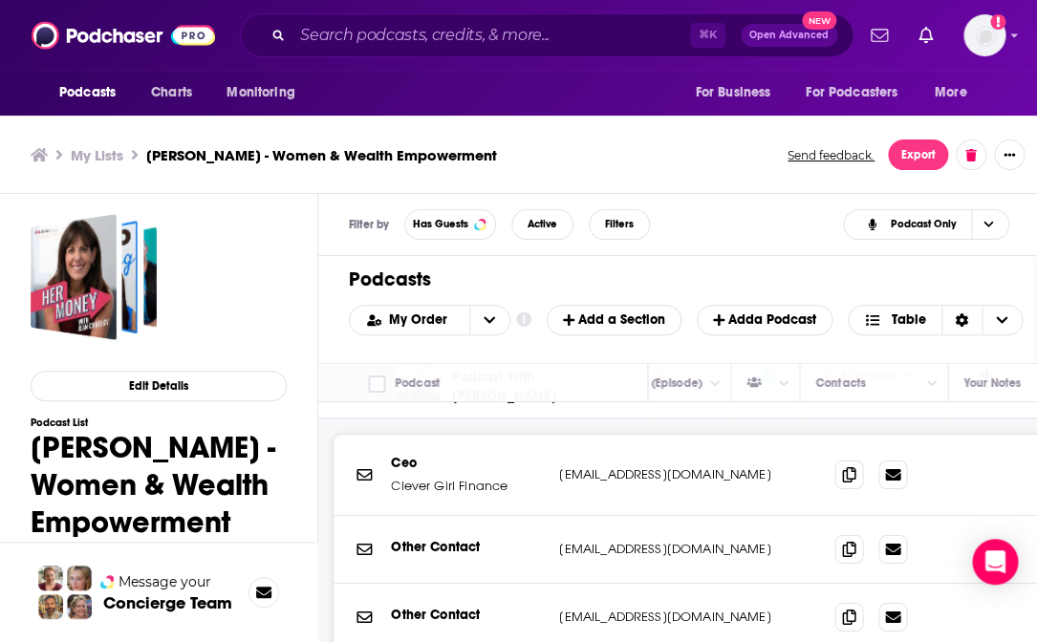
scroll to position [4085, 779]
click at [854, 465] on icon at bounding box center [848, 472] width 13 height 15
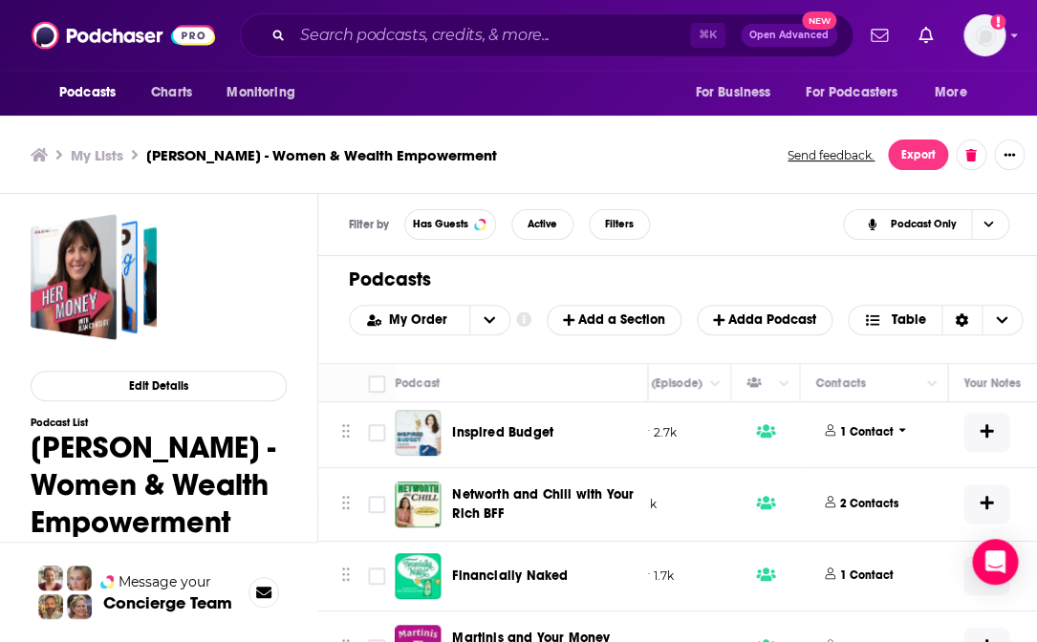
scroll to position [4469, 779]
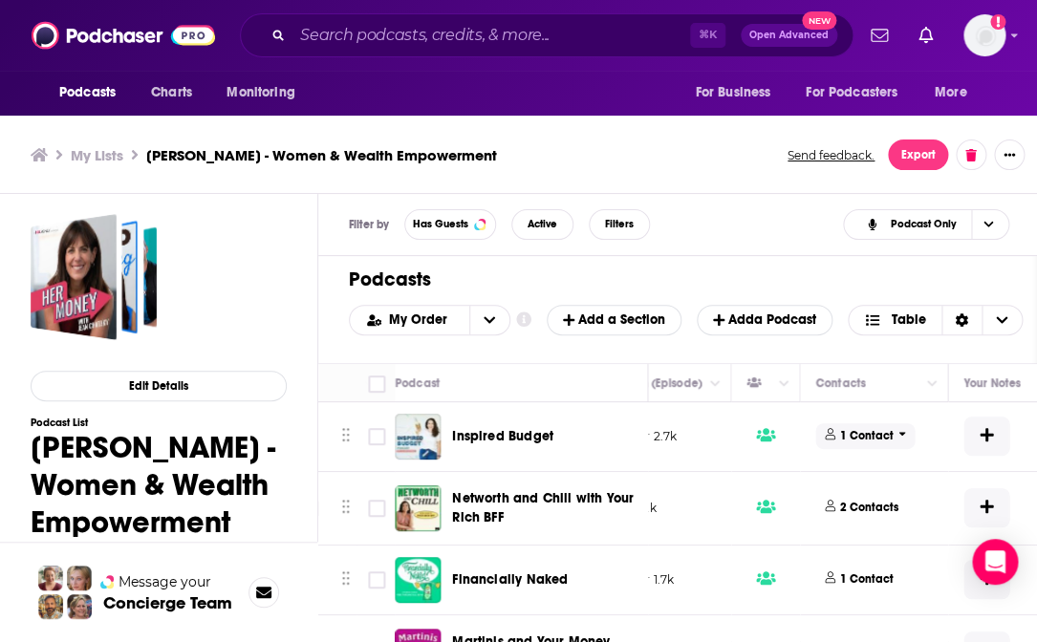
click at [867, 429] on p "1 Contact" at bounding box center [867, 436] width 54 height 16
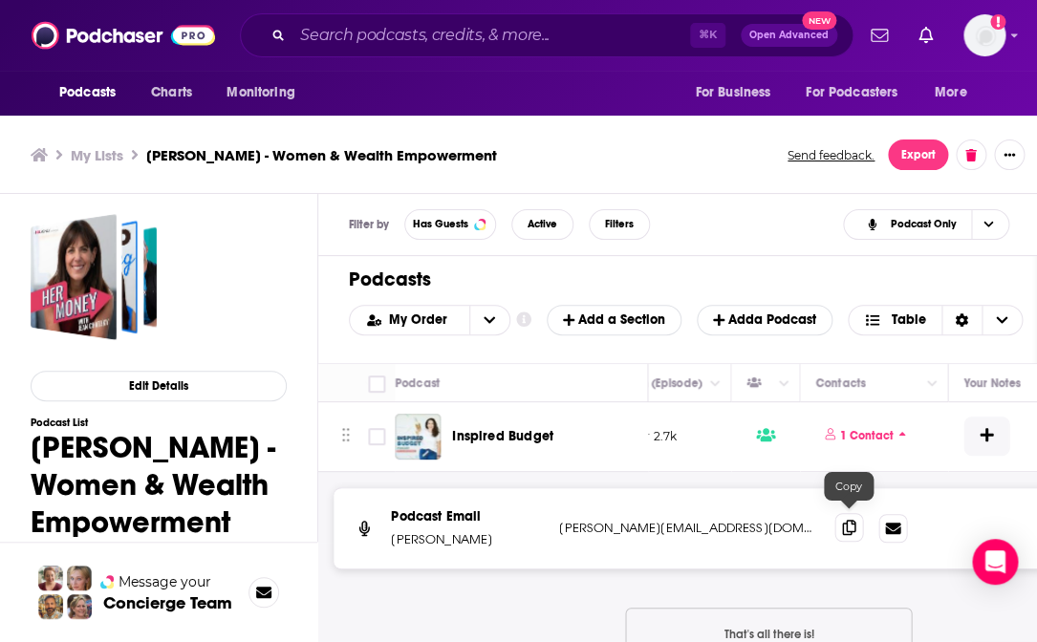
click at [850, 519] on icon at bounding box center [848, 527] width 13 height 15
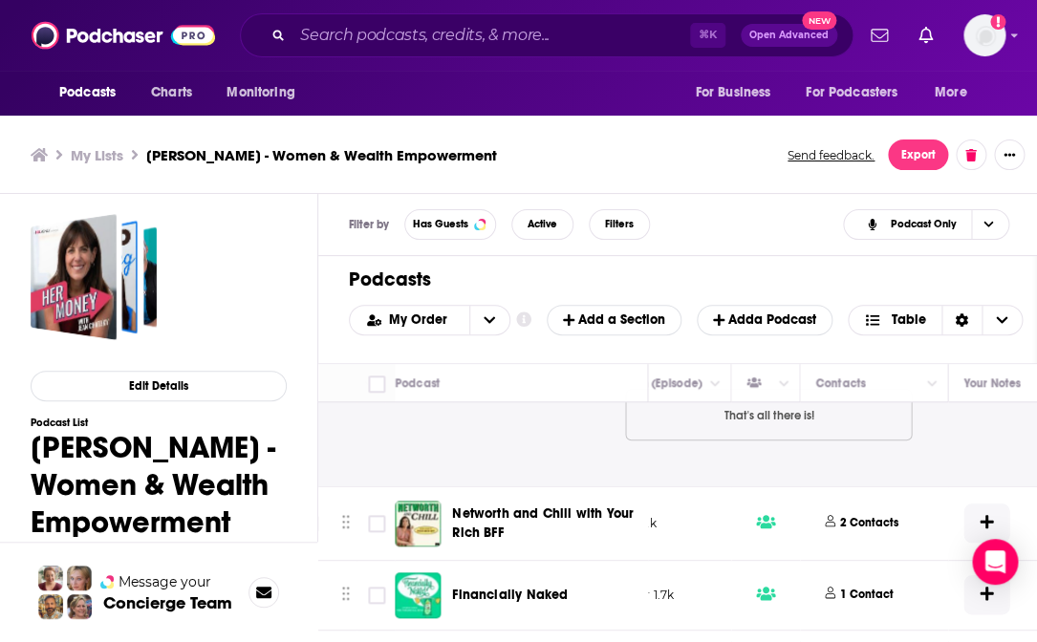
scroll to position [4745, 778]
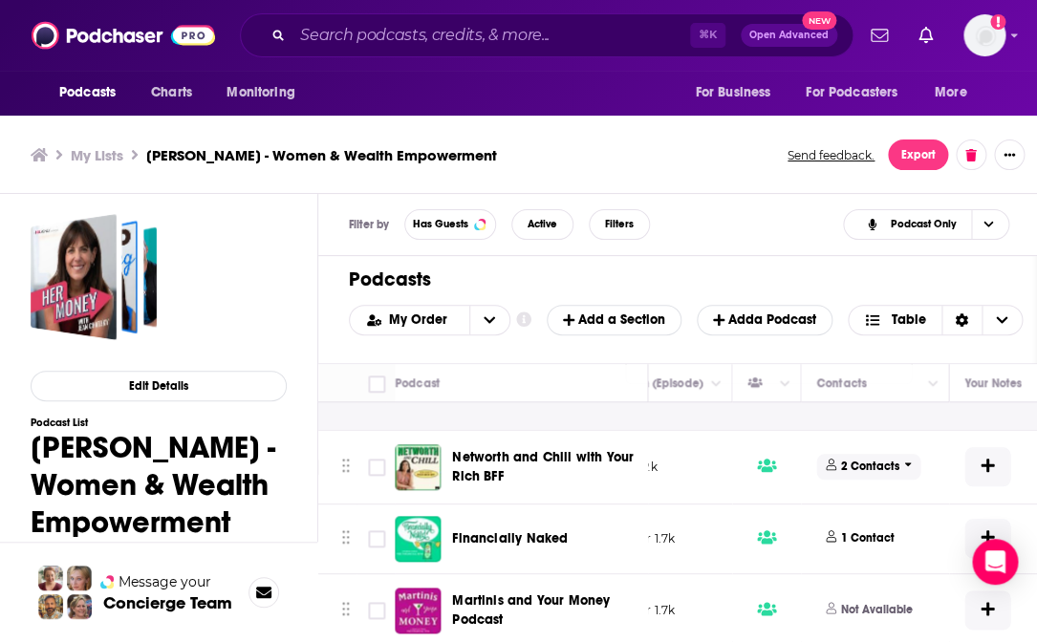
click at [876, 463] on p "2 Contacts" at bounding box center [870, 467] width 58 height 16
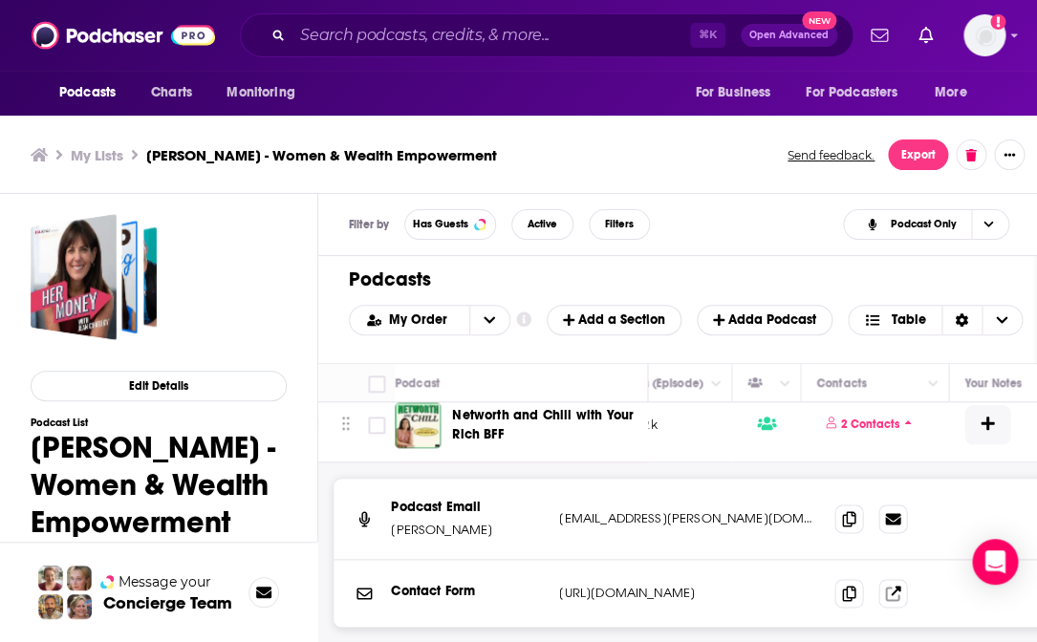
scroll to position [4788, 778]
click at [849, 514] on icon at bounding box center [848, 516] width 13 height 15
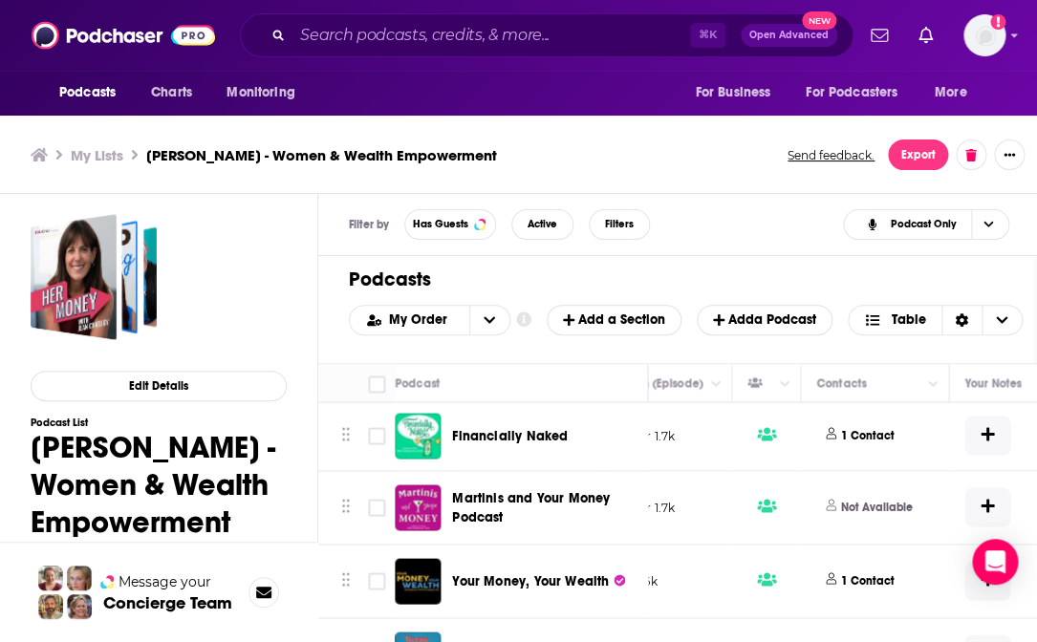
scroll to position [5152, 778]
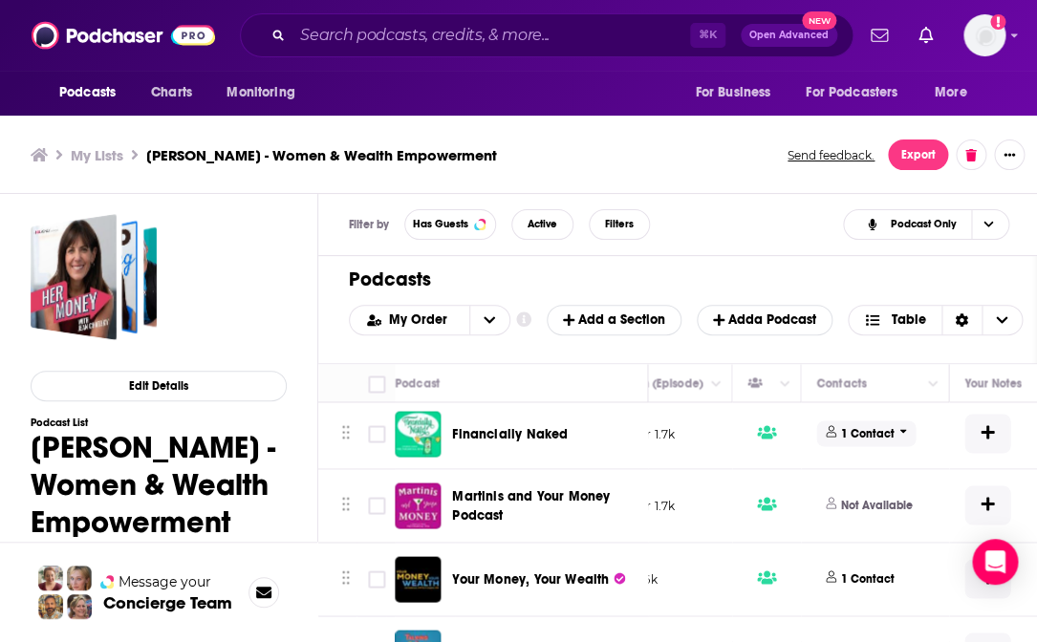
click at [866, 427] on p "1 Contact" at bounding box center [868, 433] width 54 height 16
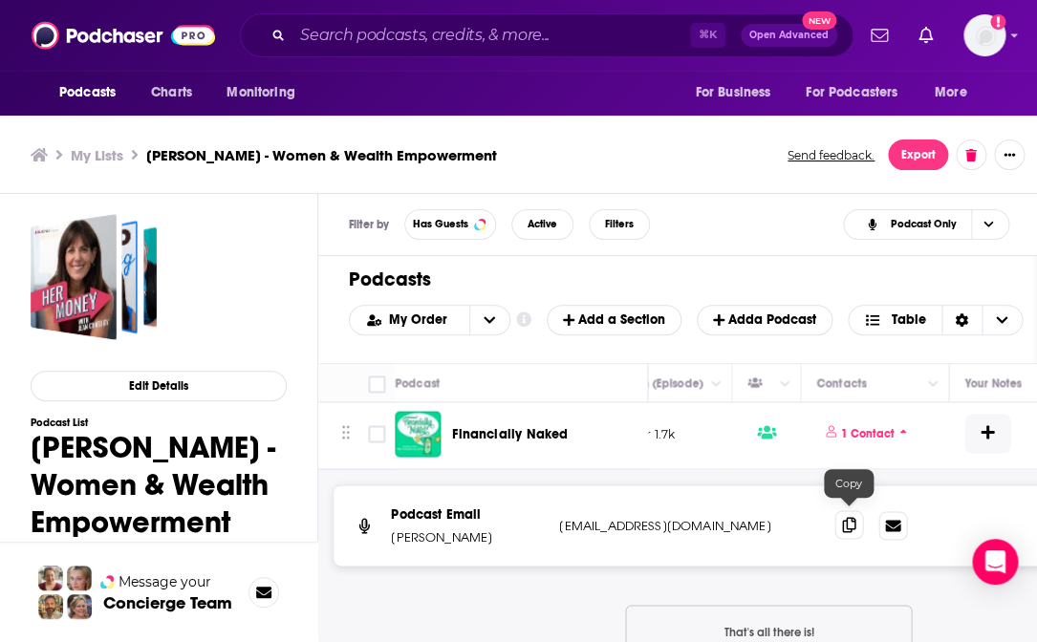
click at [854, 519] on icon at bounding box center [848, 524] width 13 height 15
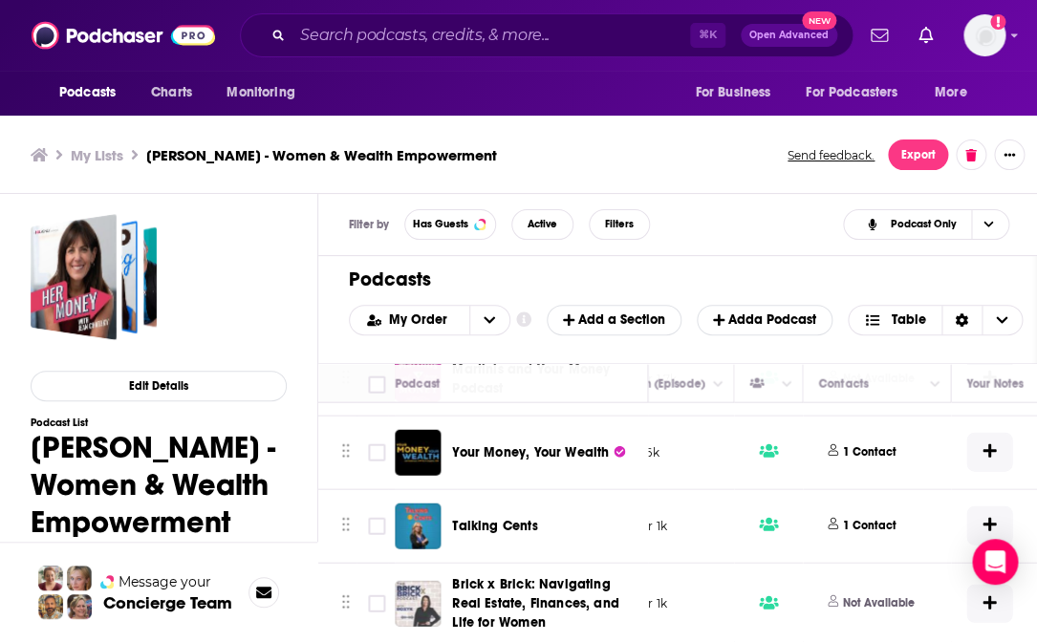
scroll to position [5525, 776]
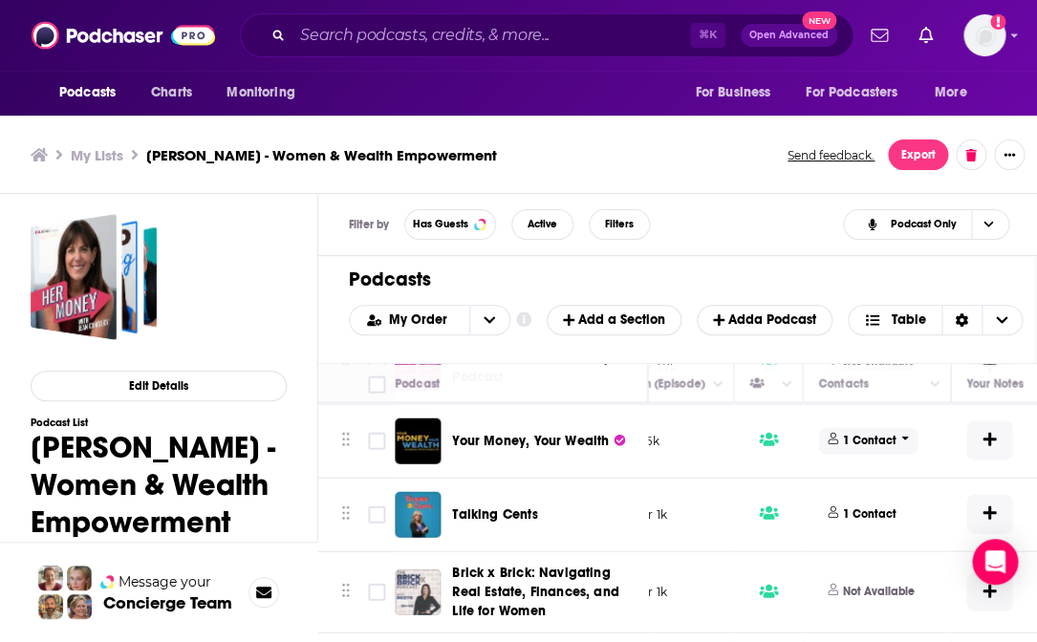
click at [869, 432] on p "1 Contact" at bounding box center [870, 440] width 54 height 16
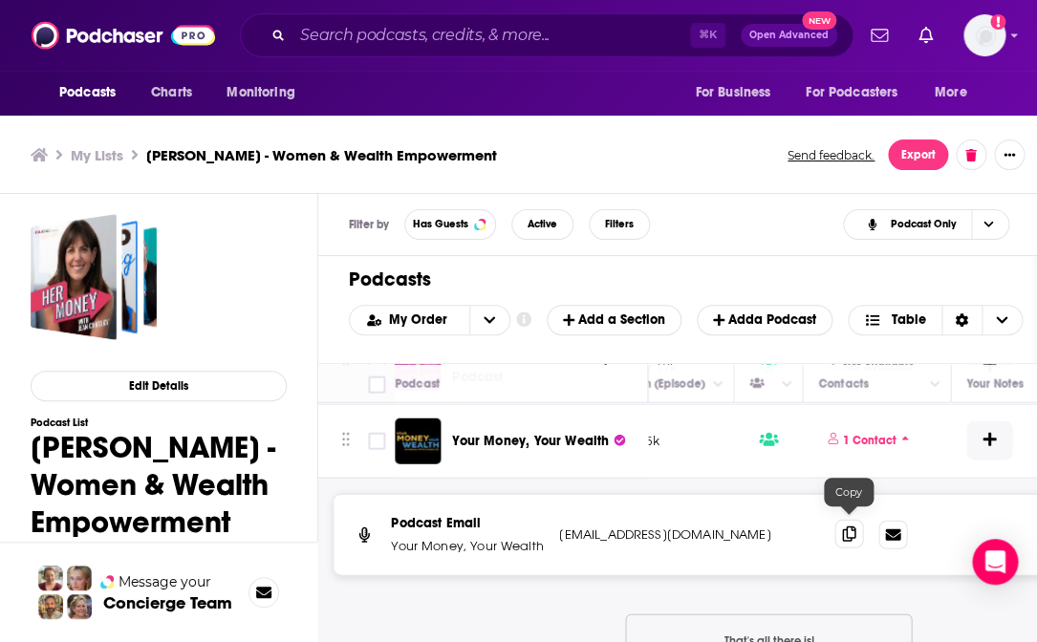
click at [849, 519] on icon at bounding box center [848, 533] width 13 height 15
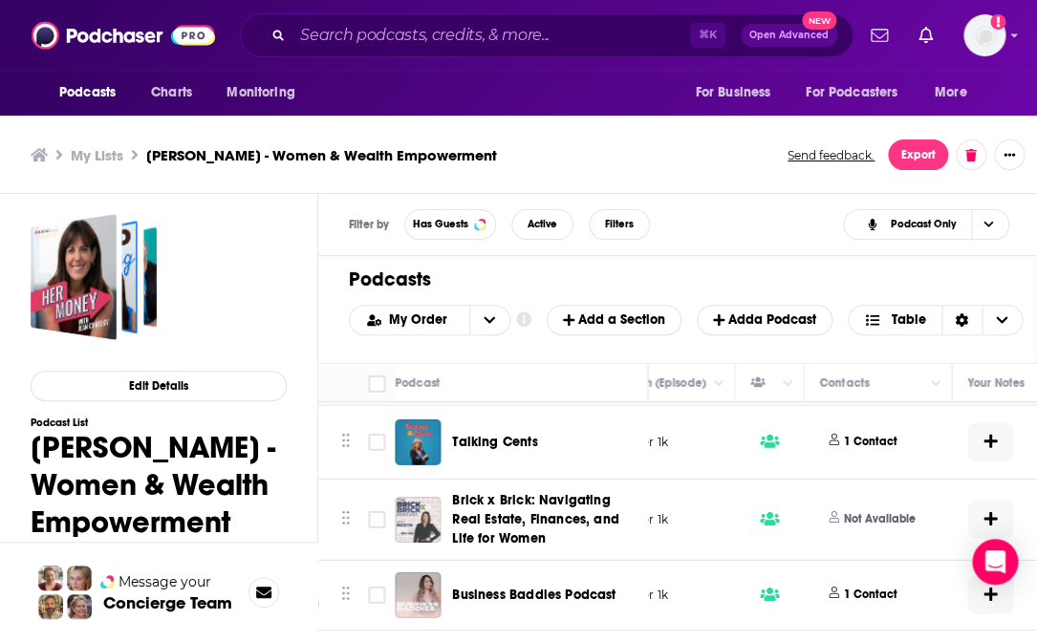
scroll to position [5834, 775]
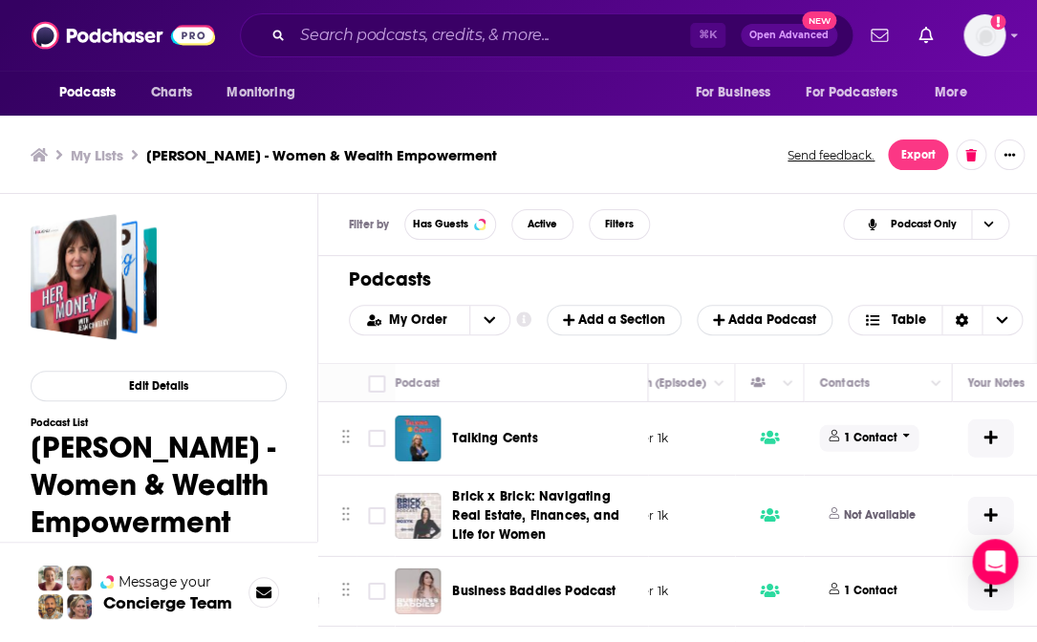
click at [865, 431] on p "1 Contact" at bounding box center [871, 438] width 54 height 16
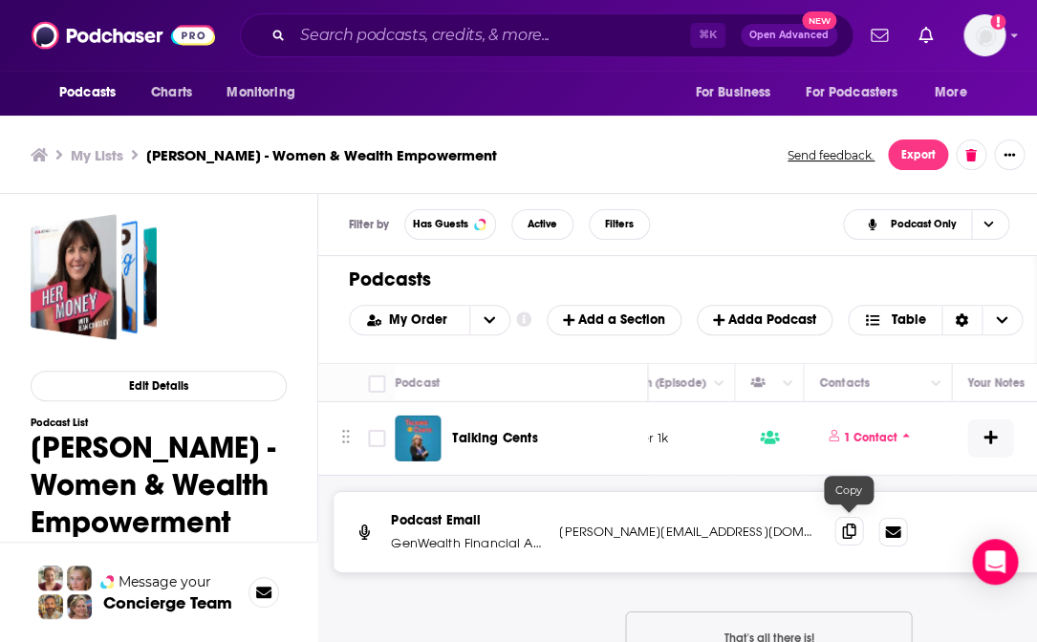
click at [854, 519] on icon at bounding box center [848, 531] width 13 height 15
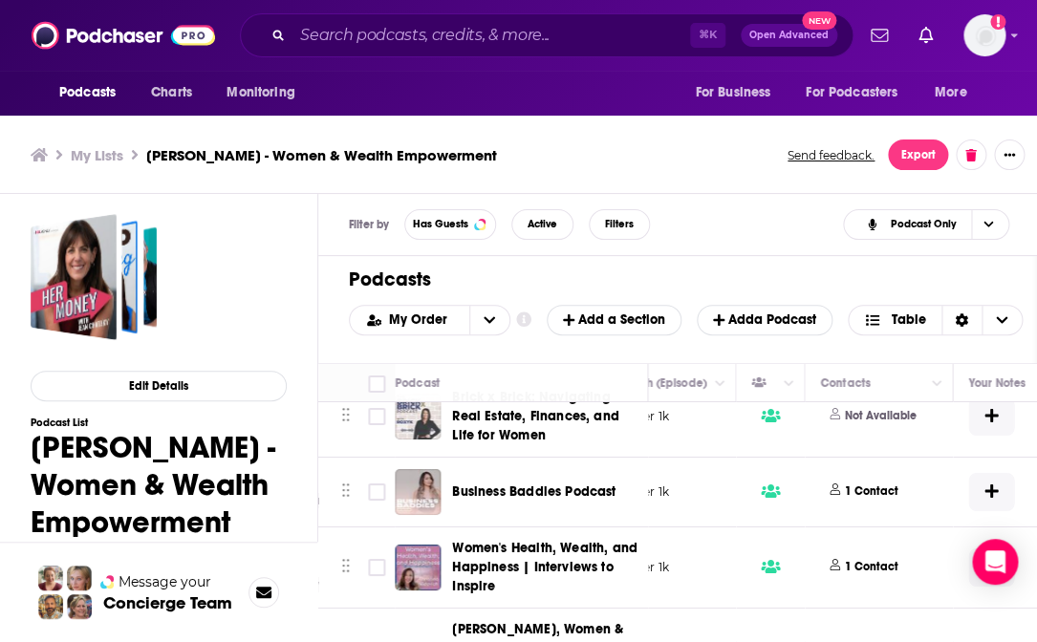
scroll to position [6188, 774]
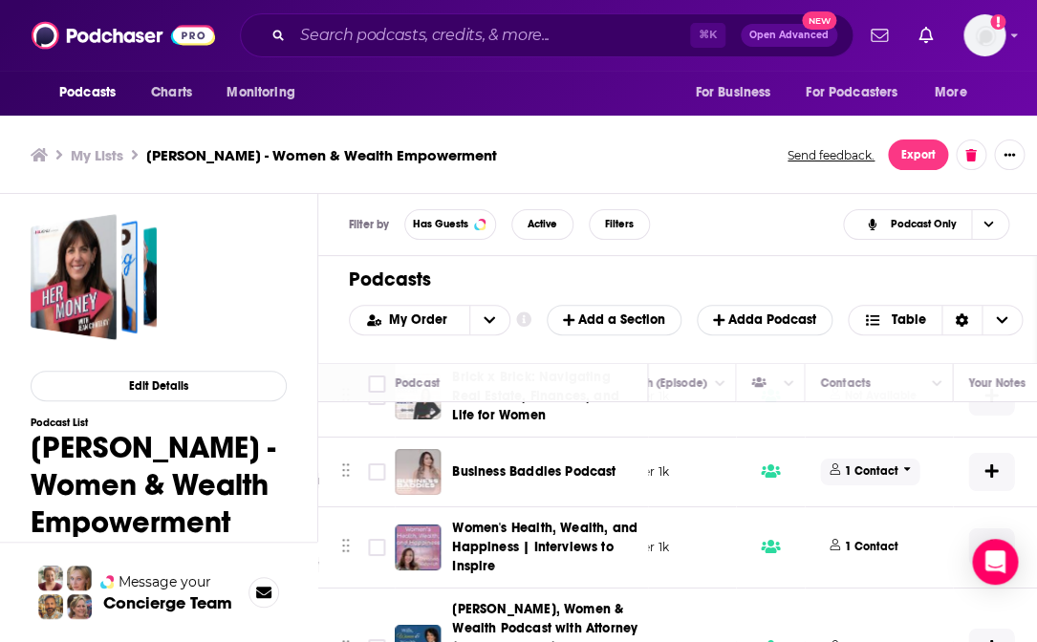
click at [877, 464] on p "1 Contact" at bounding box center [872, 472] width 54 height 16
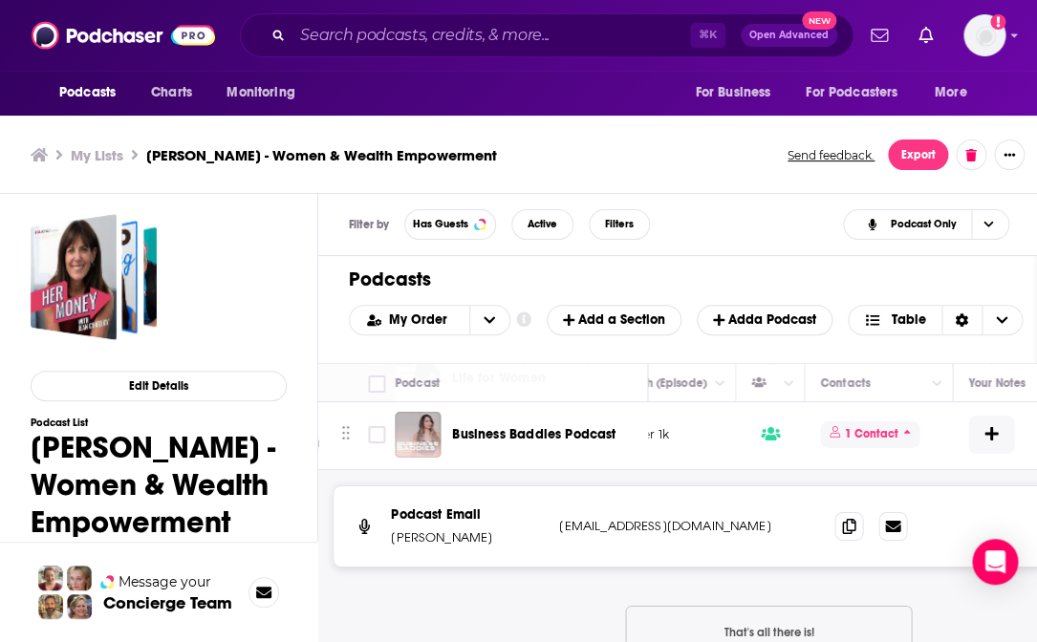
scroll to position [6228, 774]
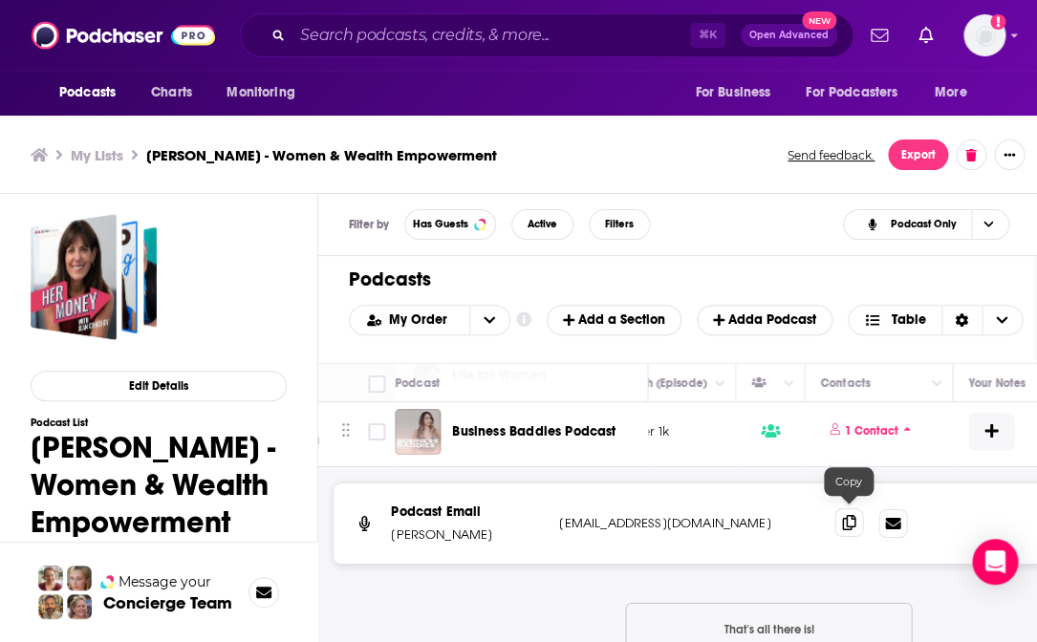
click at [850, 517] on icon at bounding box center [848, 522] width 13 height 15
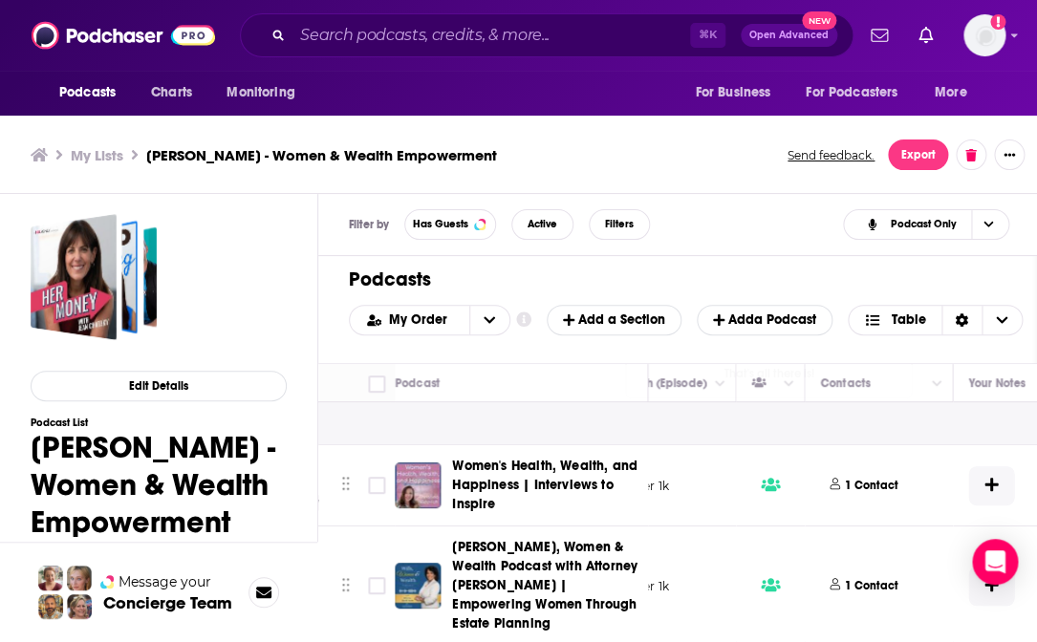
scroll to position [6494, 774]
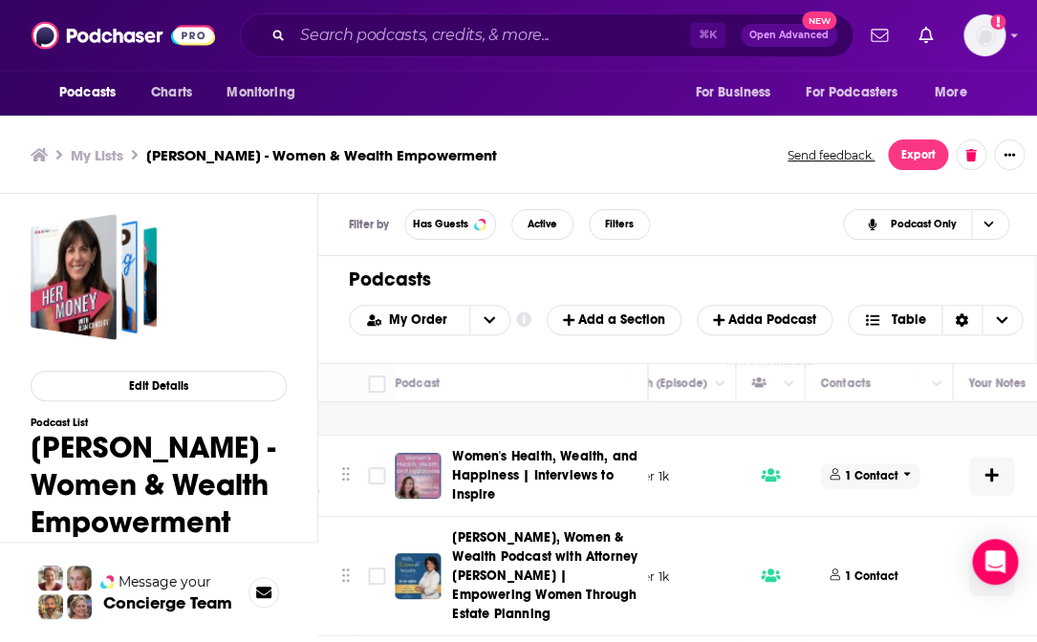
click at [874, 470] on p "1 Contact" at bounding box center [872, 476] width 54 height 16
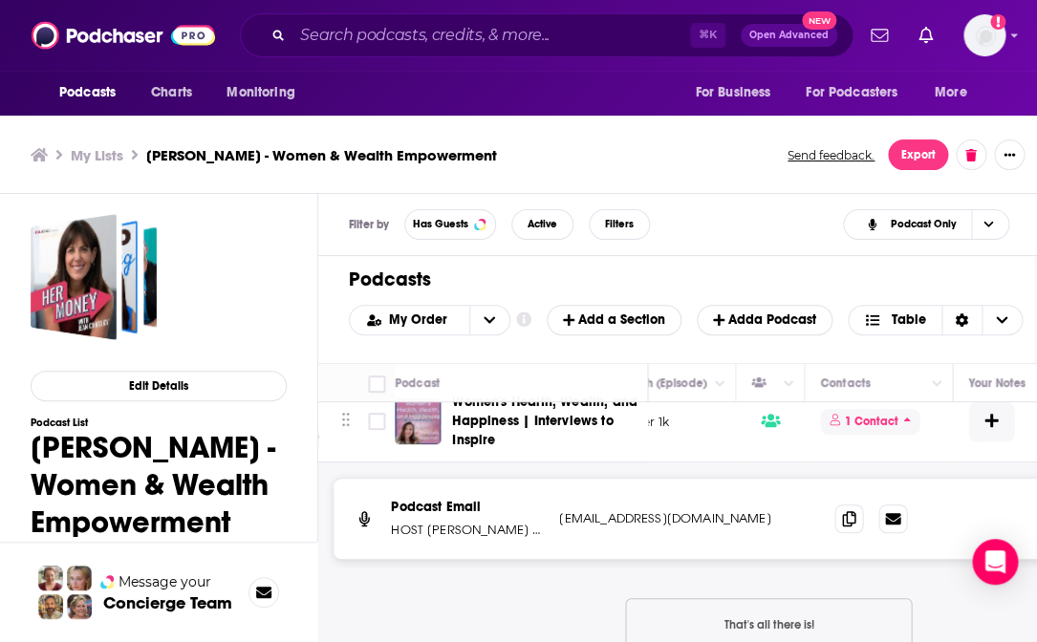
scroll to position [6550, 774]
click at [854, 508] on icon at bounding box center [848, 515] width 13 height 15
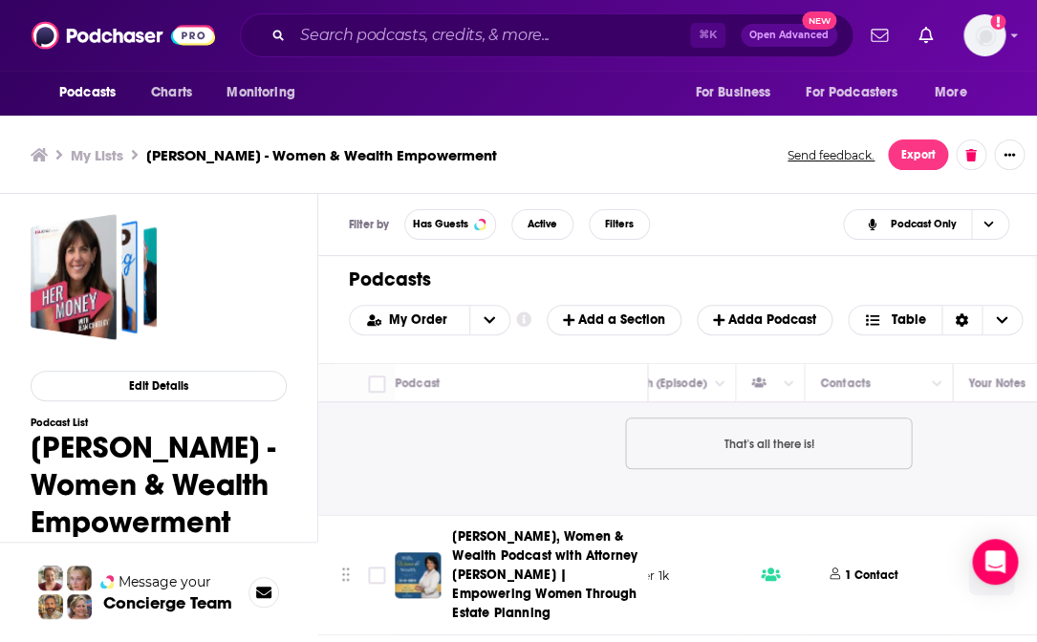
scroll to position [6781, 774]
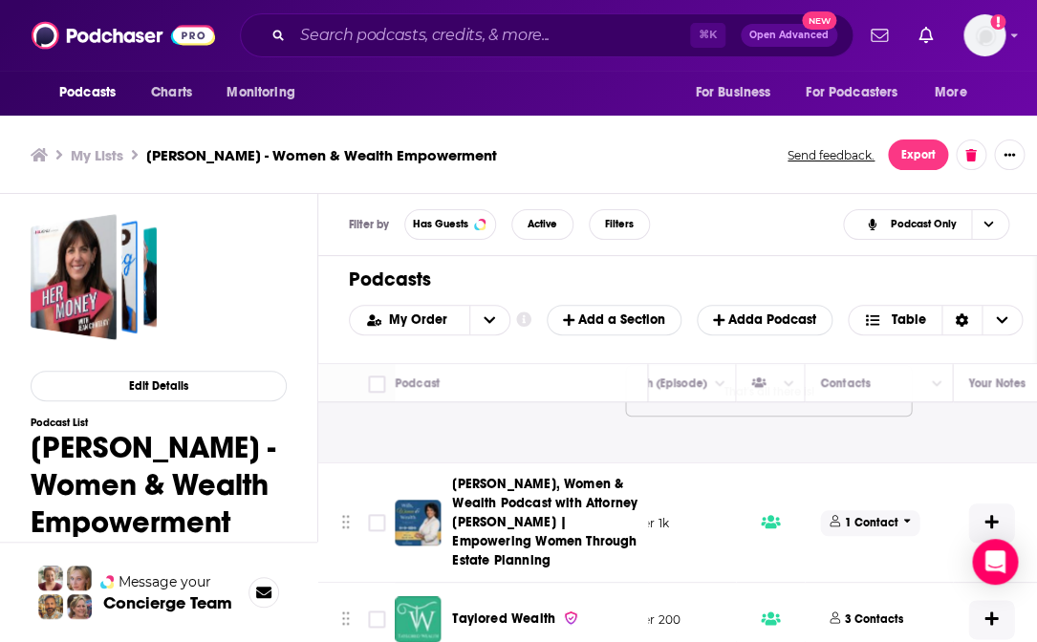
click at [865, 515] on p "1 Contact" at bounding box center [872, 523] width 54 height 16
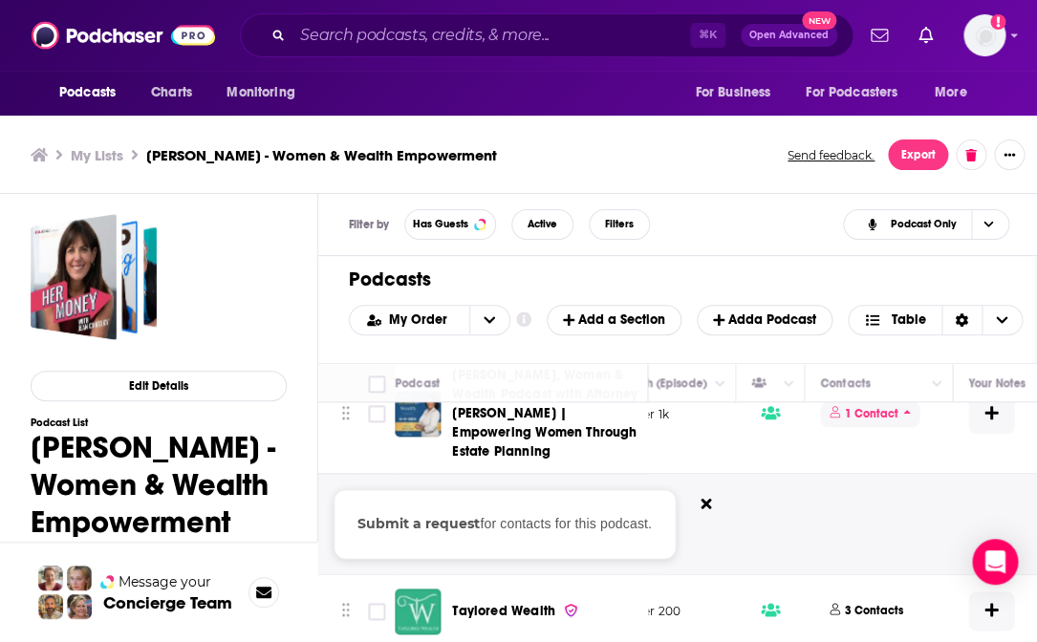
scroll to position [6843, 774]
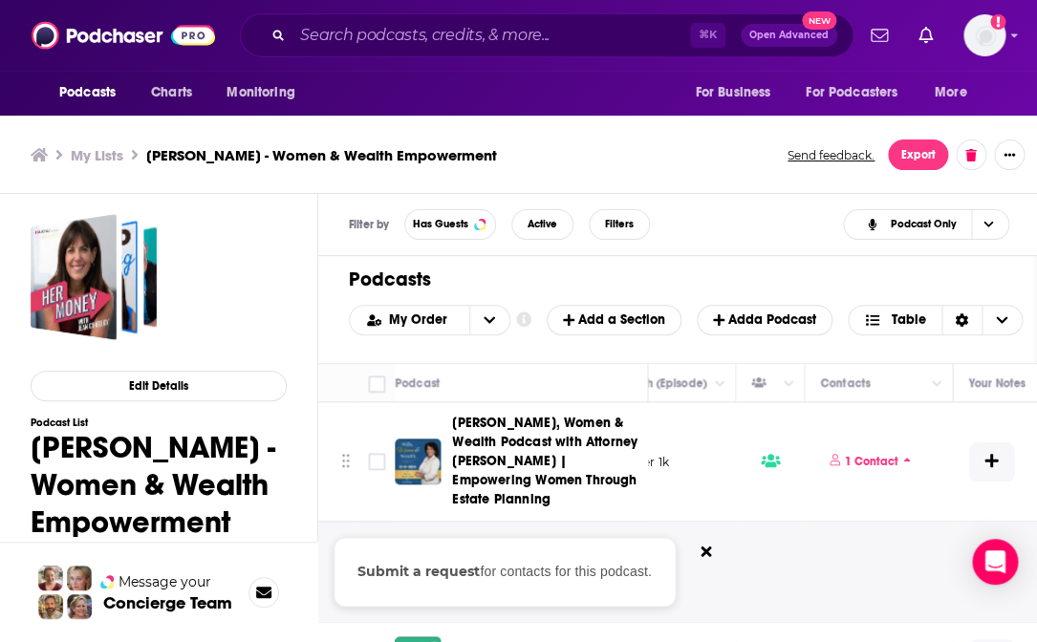
click at [832, 519] on div "Submit a request for contacts for this podcast." at bounding box center [447, 571] width 1806 height 99
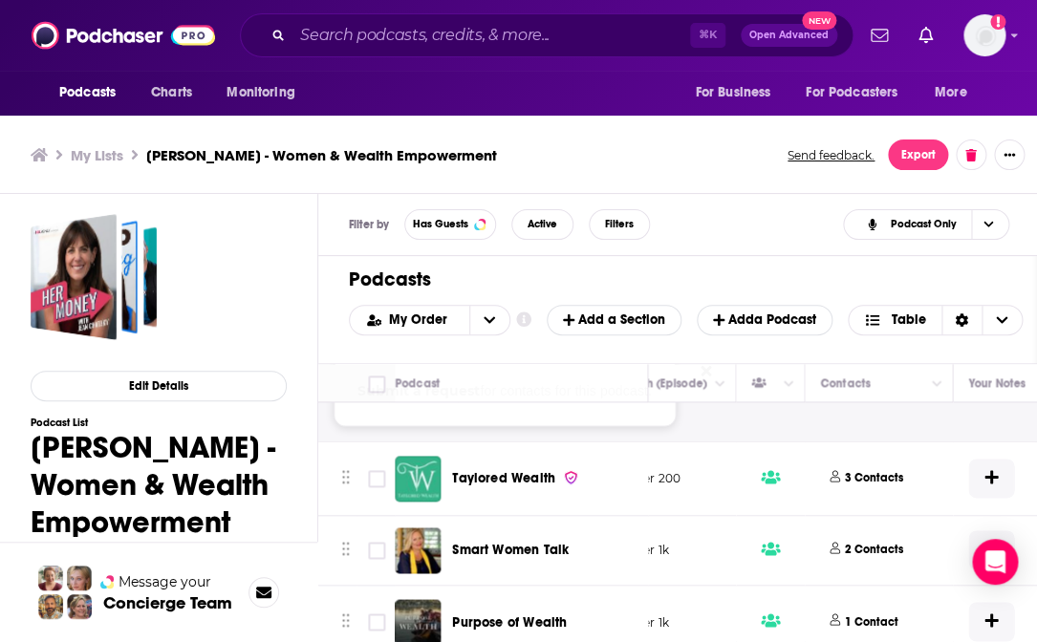
scroll to position [7024, 774]
click at [876, 469] on p "3 Contacts" at bounding box center [874, 477] width 58 height 16
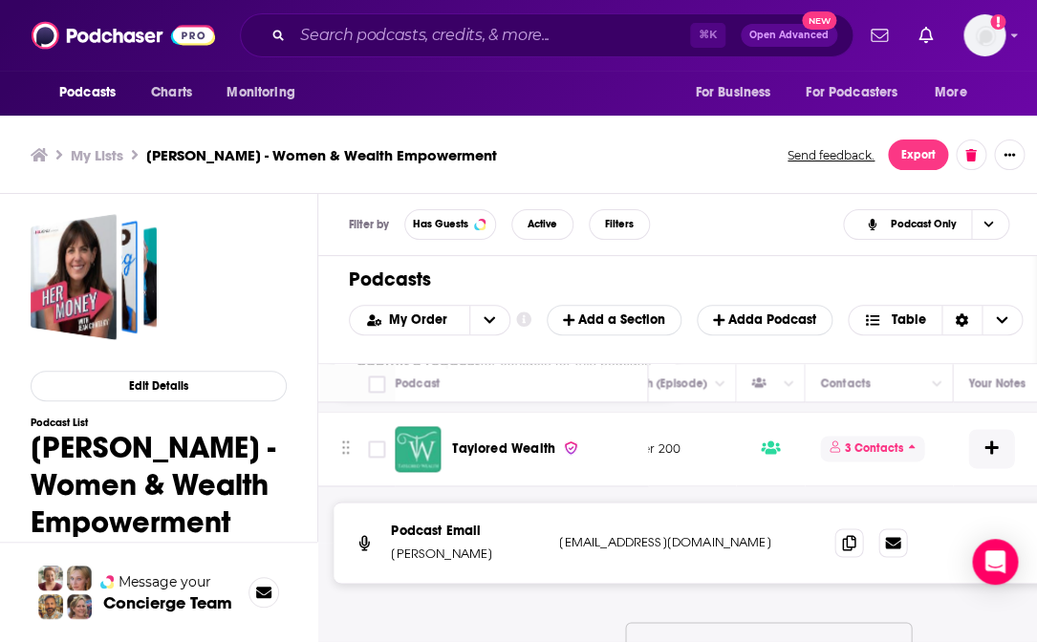
scroll to position [7074, 774]
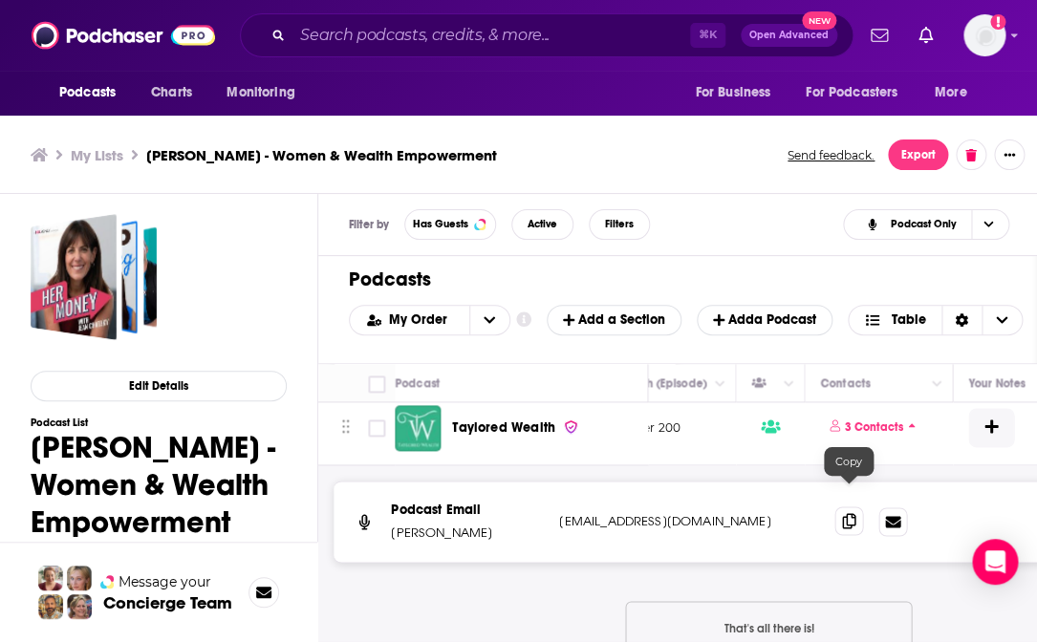
click at [851, 513] on icon at bounding box center [848, 520] width 13 height 15
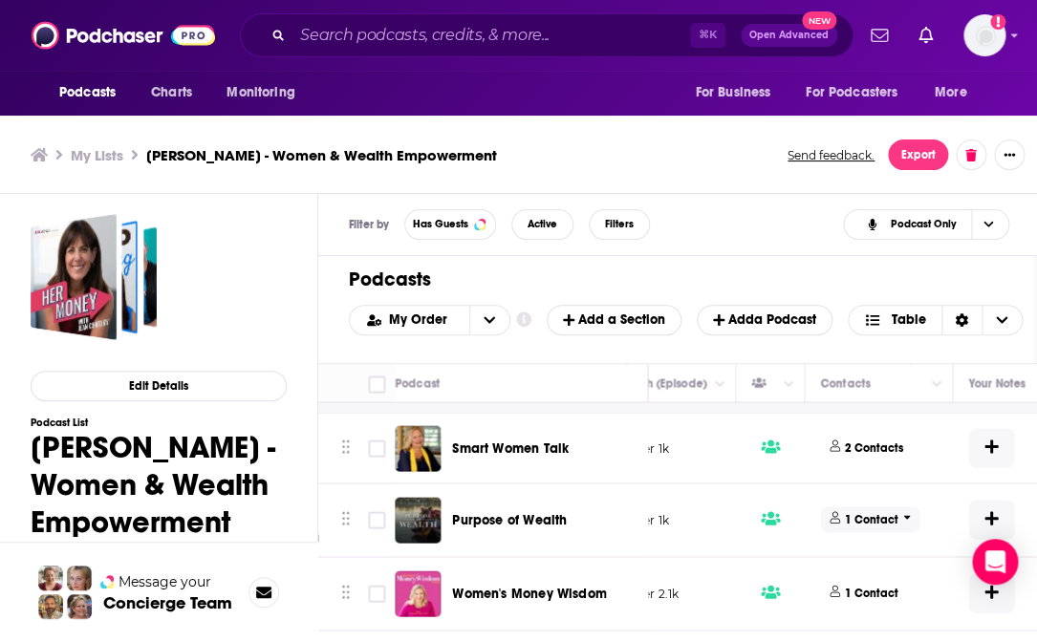
scroll to position [7356, 774]
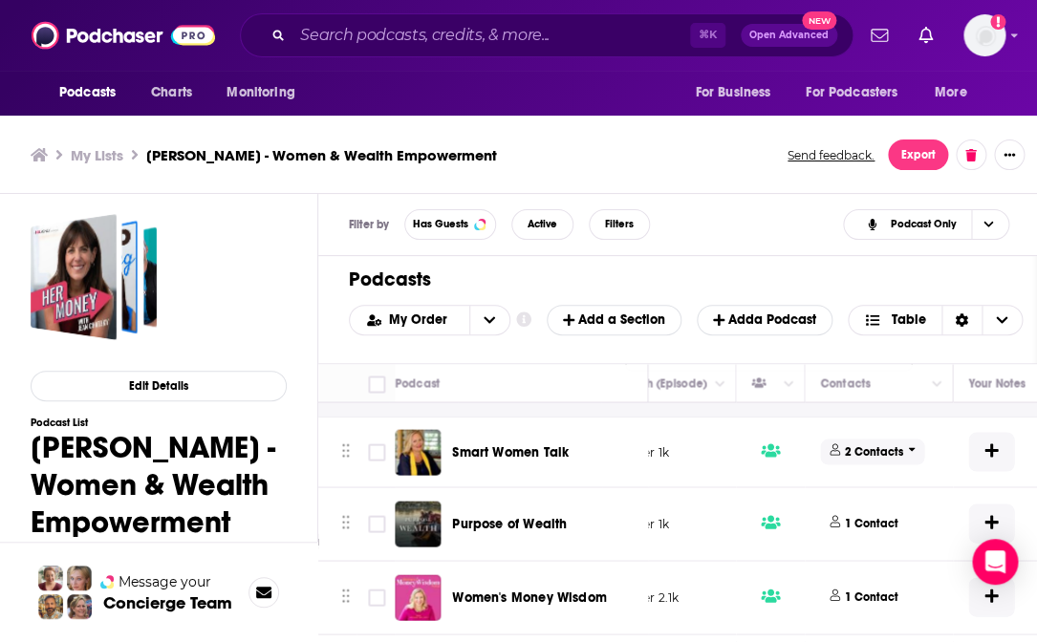
click at [872, 443] on p "2 Contacts" at bounding box center [874, 451] width 58 height 16
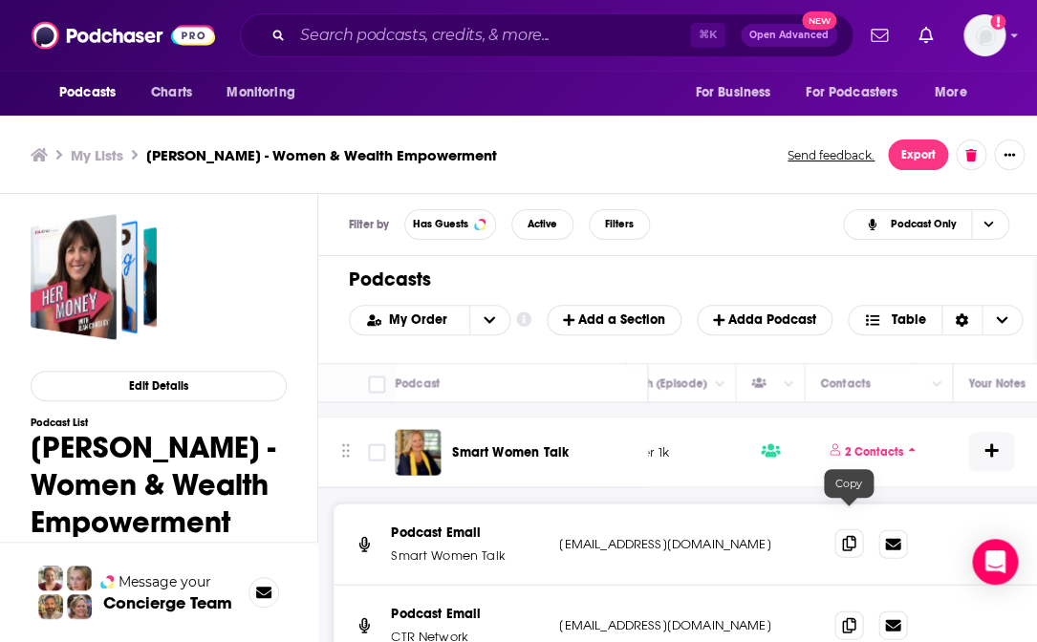
click at [852, 519] on icon at bounding box center [848, 542] width 13 height 15
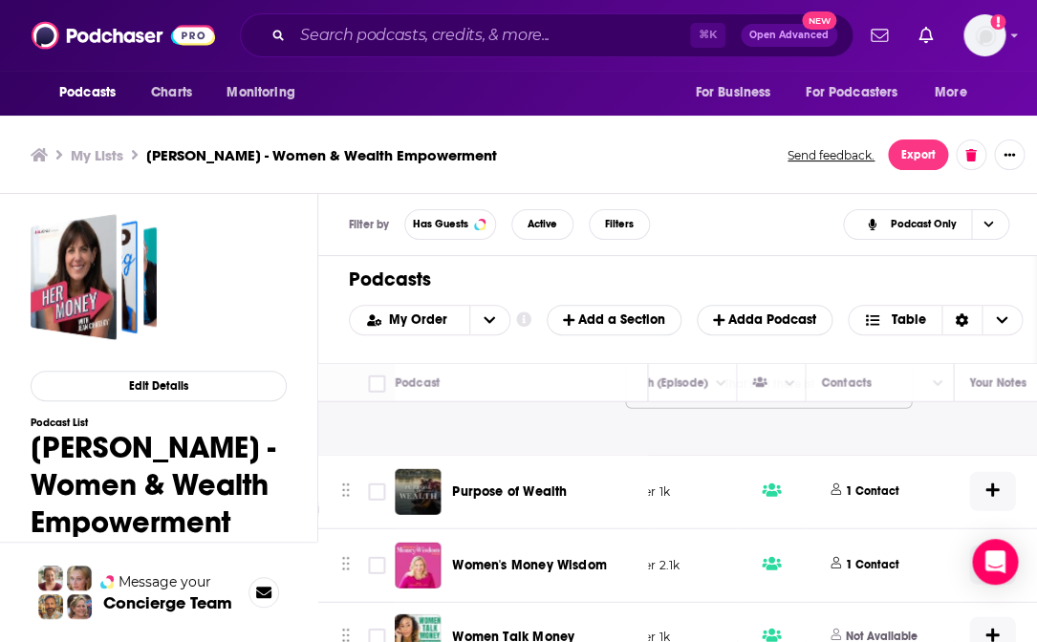
scroll to position [7724, 773]
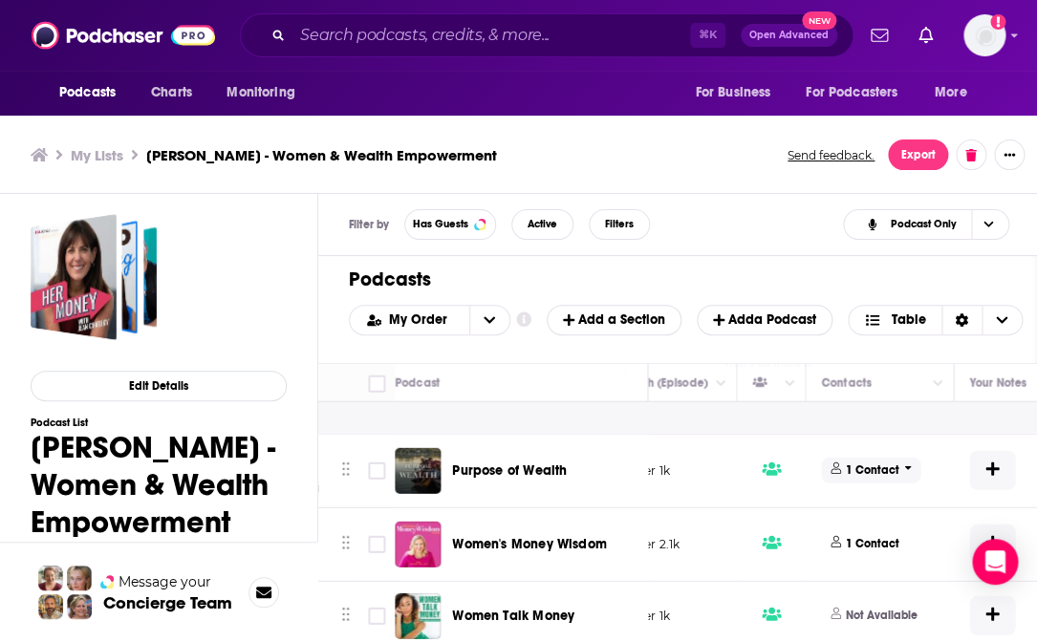
click at [875, 463] on p "1 Contact" at bounding box center [873, 471] width 54 height 16
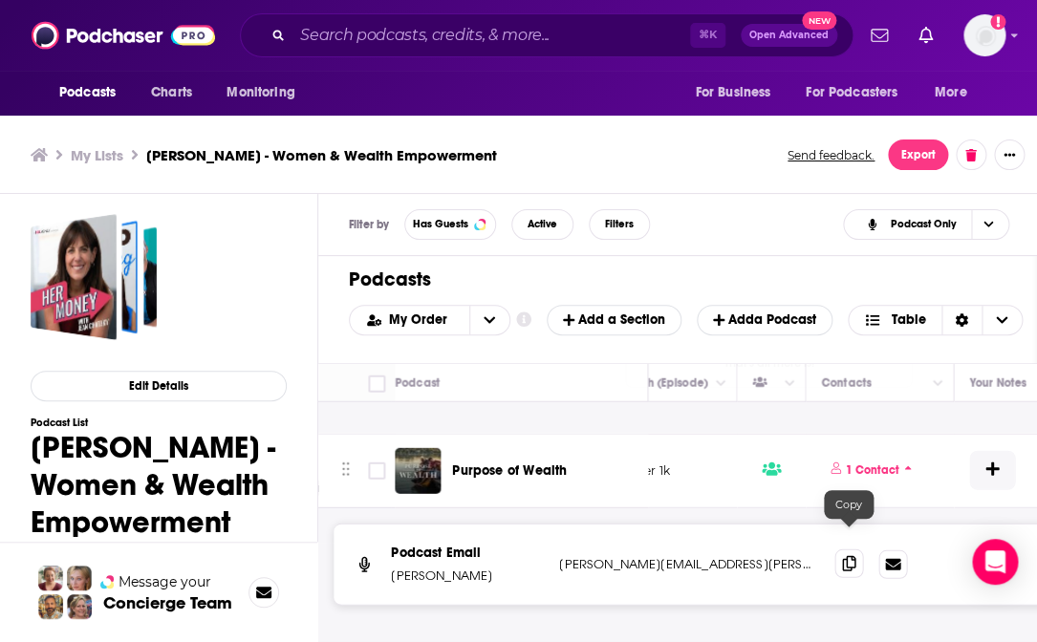
click at [851, 519] on span at bounding box center [848, 564] width 29 height 29
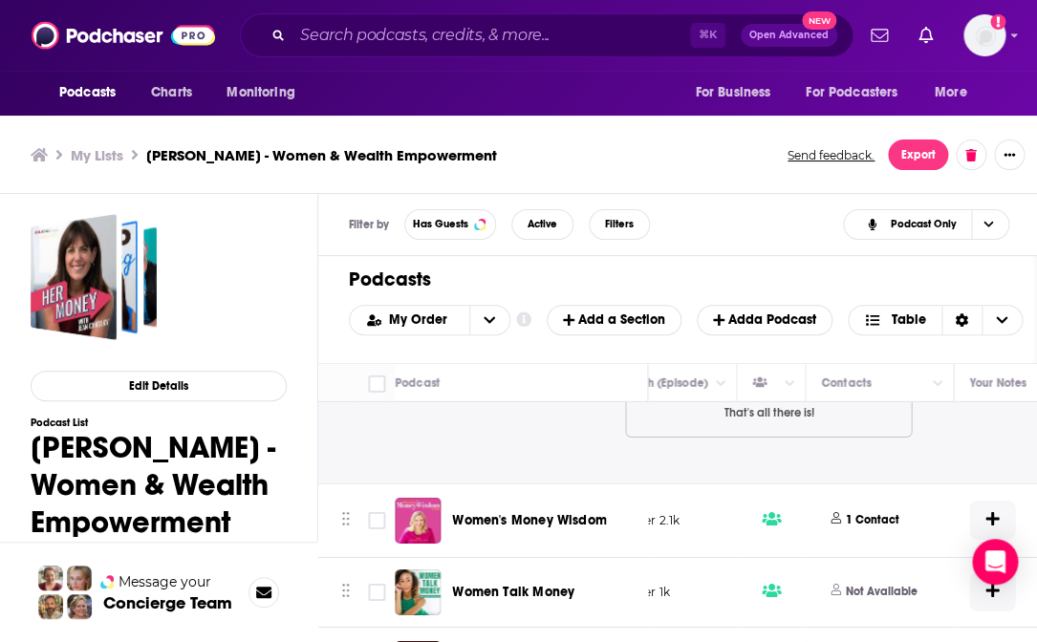
scroll to position [7983, 772]
click at [876, 511] on p "1 Contact" at bounding box center [874, 519] width 54 height 16
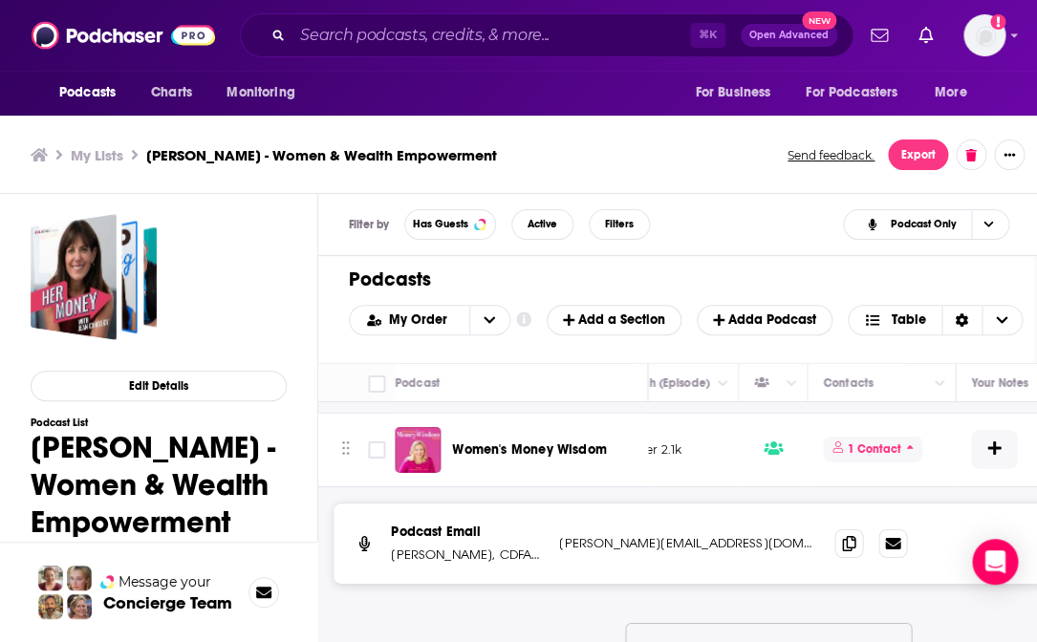
scroll to position [8053, 770]
click at [848, 519] on icon at bounding box center [848, 542] width 13 height 15
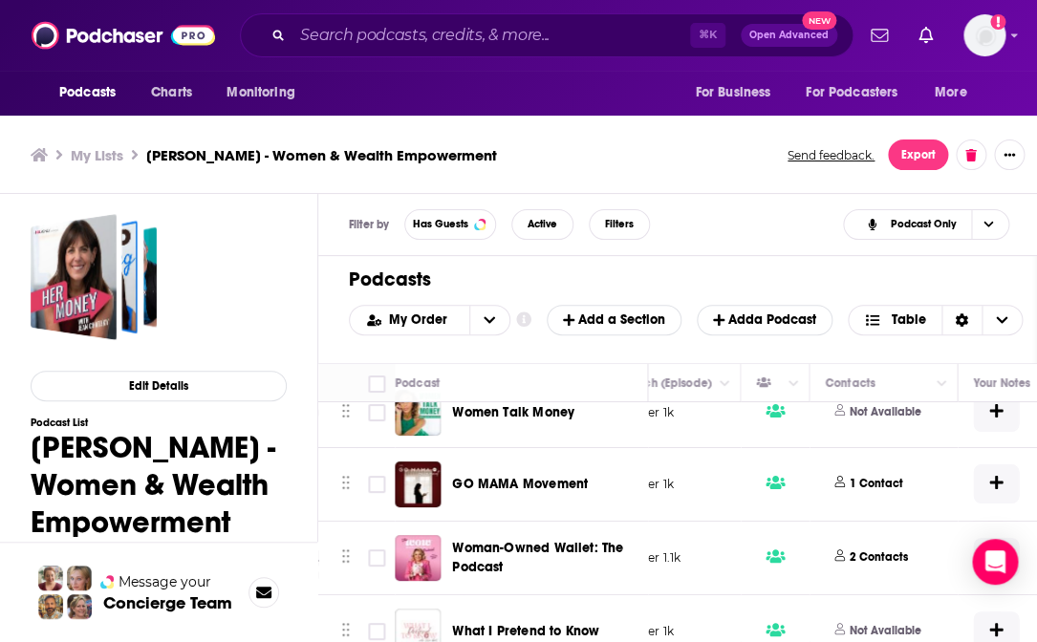
scroll to position [8407, 769]
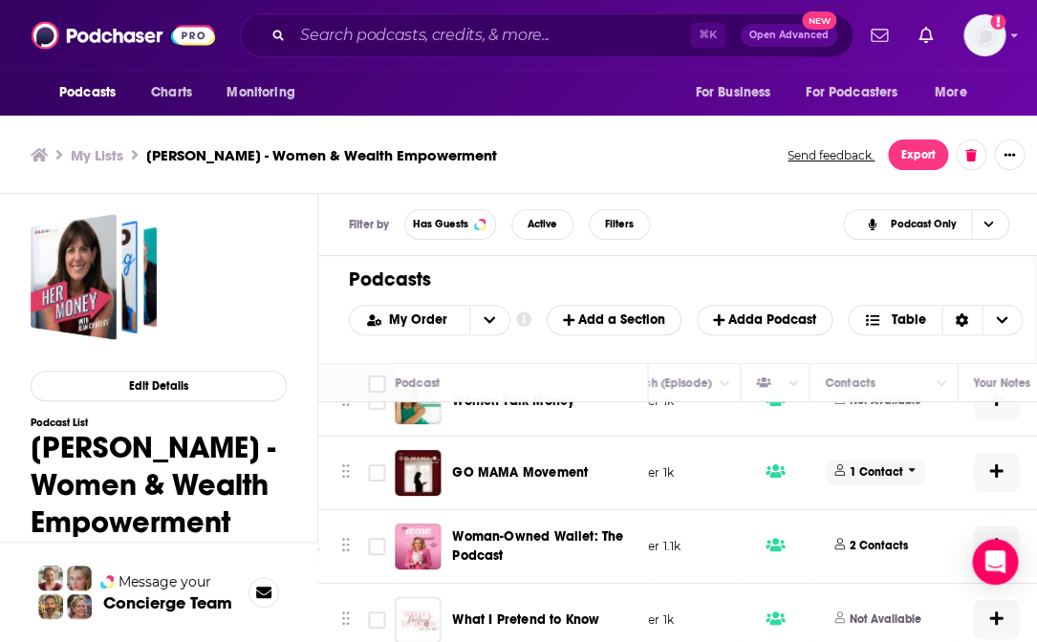
click at [884, 465] on p "1 Contact" at bounding box center [877, 473] width 54 height 16
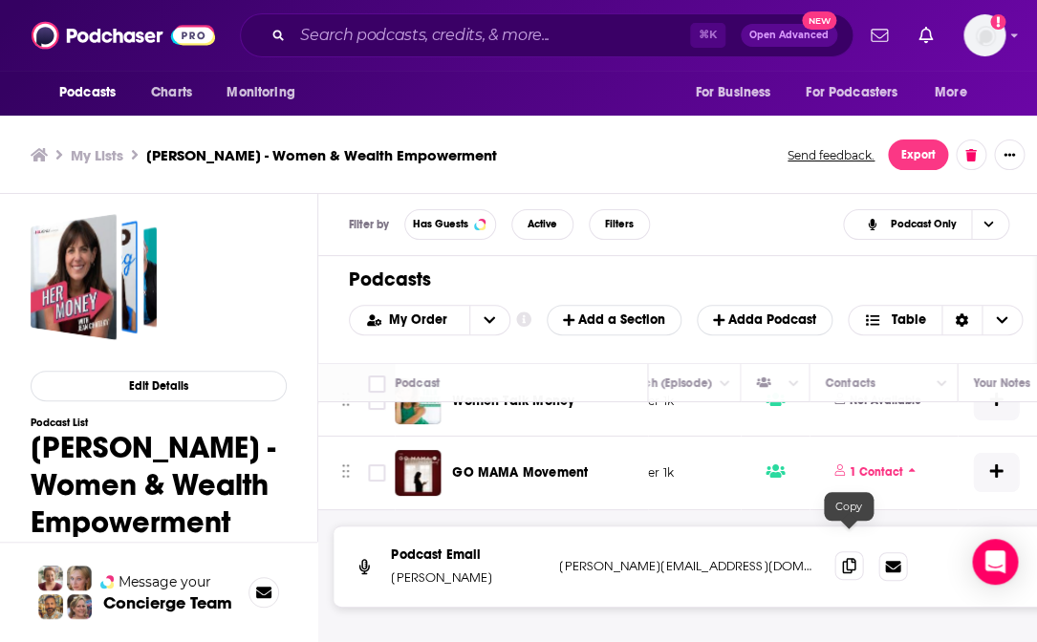
click at [852, 519] on icon at bounding box center [848, 565] width 13 height 15
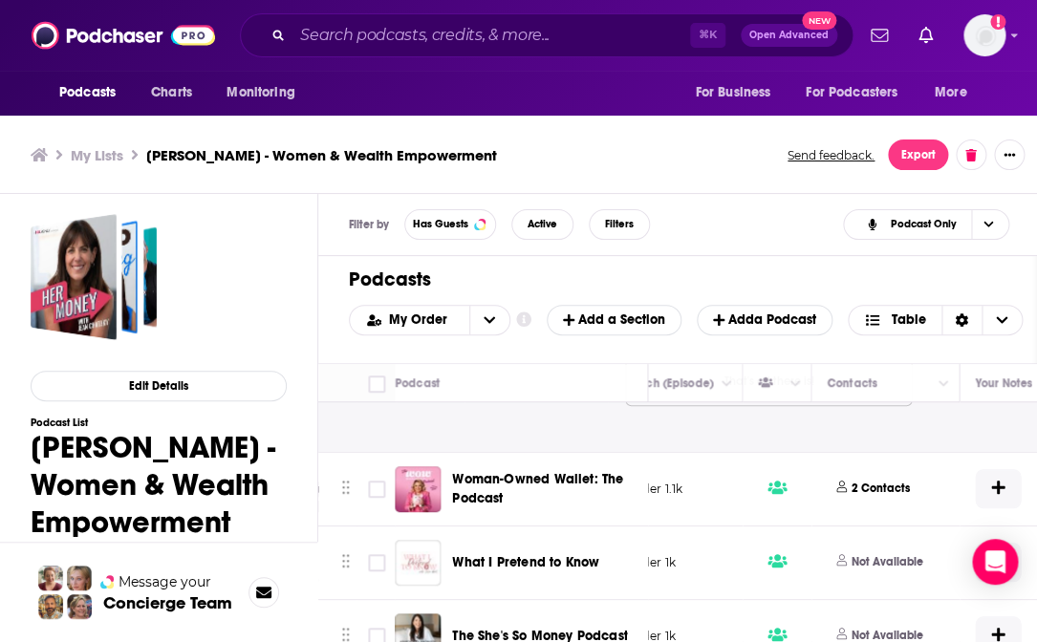
scroll to position [8700, 768]
click at [886, 480] on p "2 Contacts" at bounding box center [881, 488] width 58 height 16
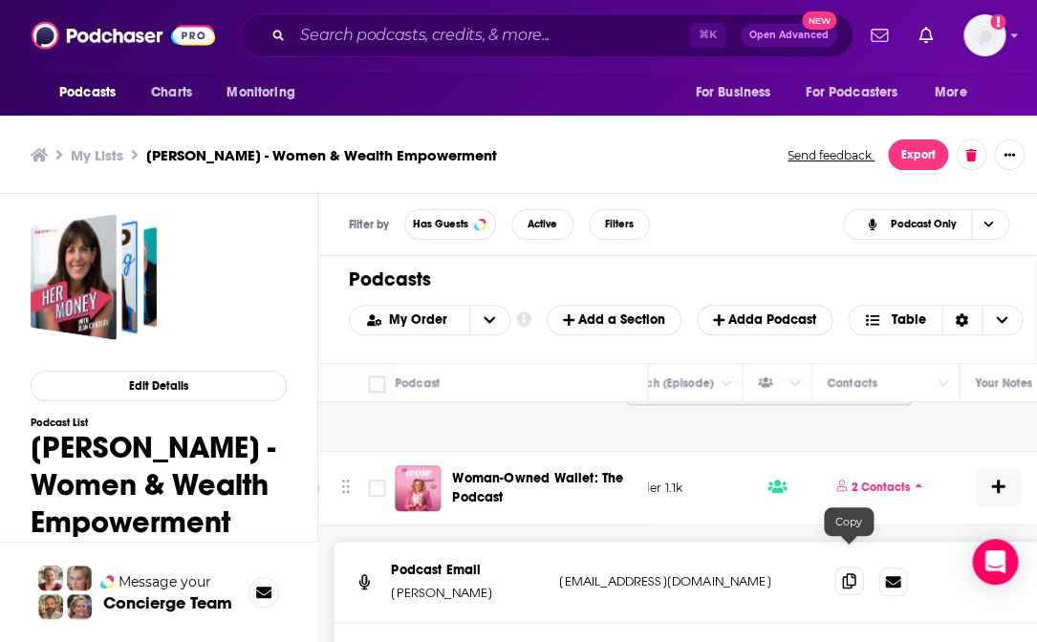
click at [851, 519] on icon at bounding box center [848, 580] width 13 height 15
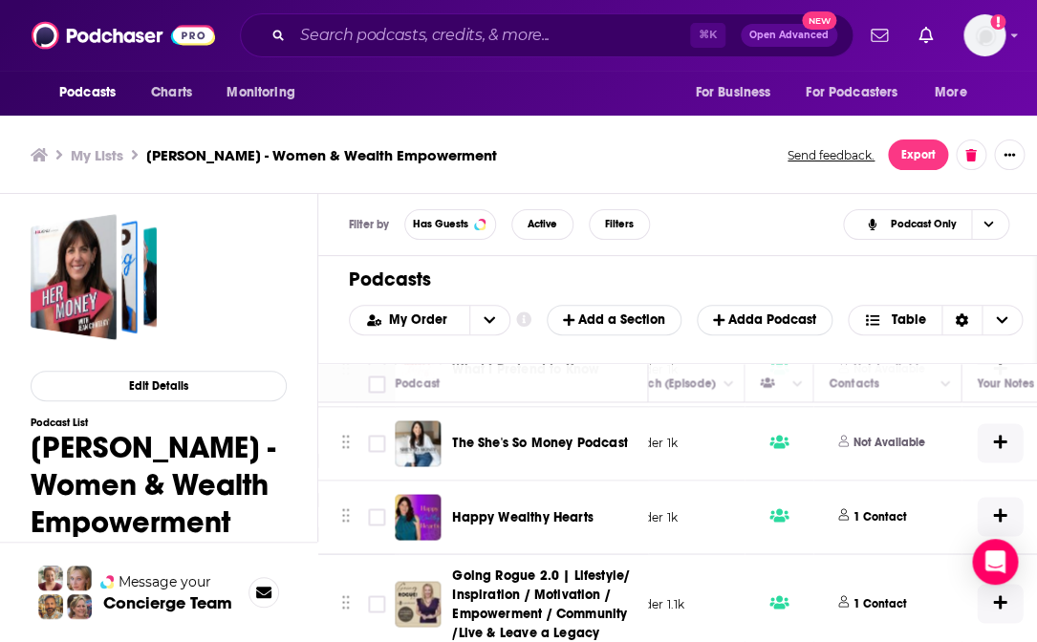
scroll to position [9208, 766]
click at [882, 508] on p "1 Contact" at bounding box center [881, 516] width 54 height 16
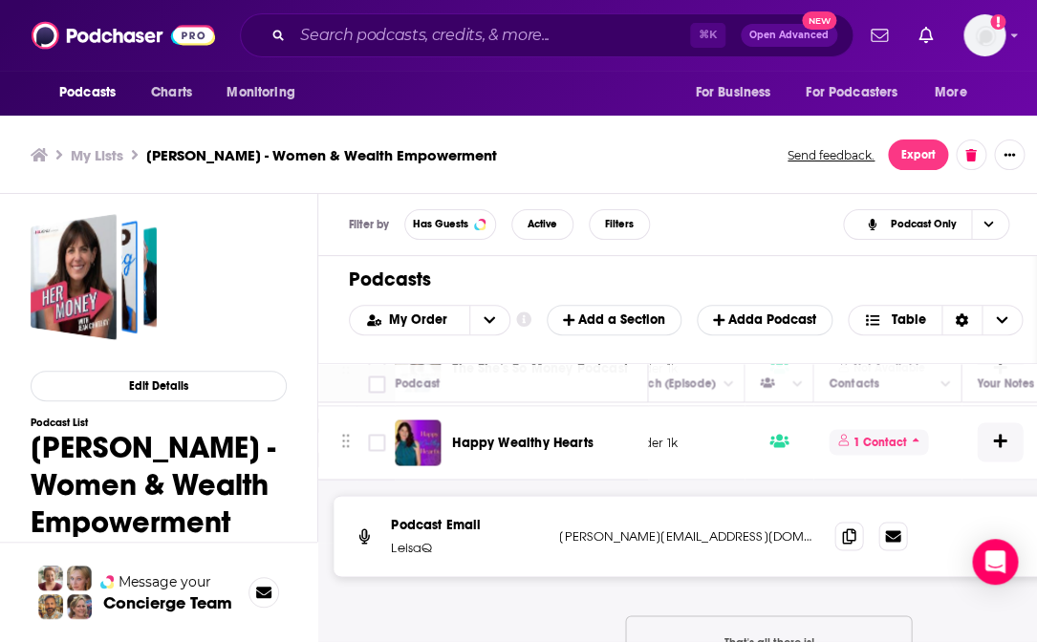
scroll to position [9283, 766]
click at [844, 519] on icon at bounding box center [848, 534] width 13 height 15
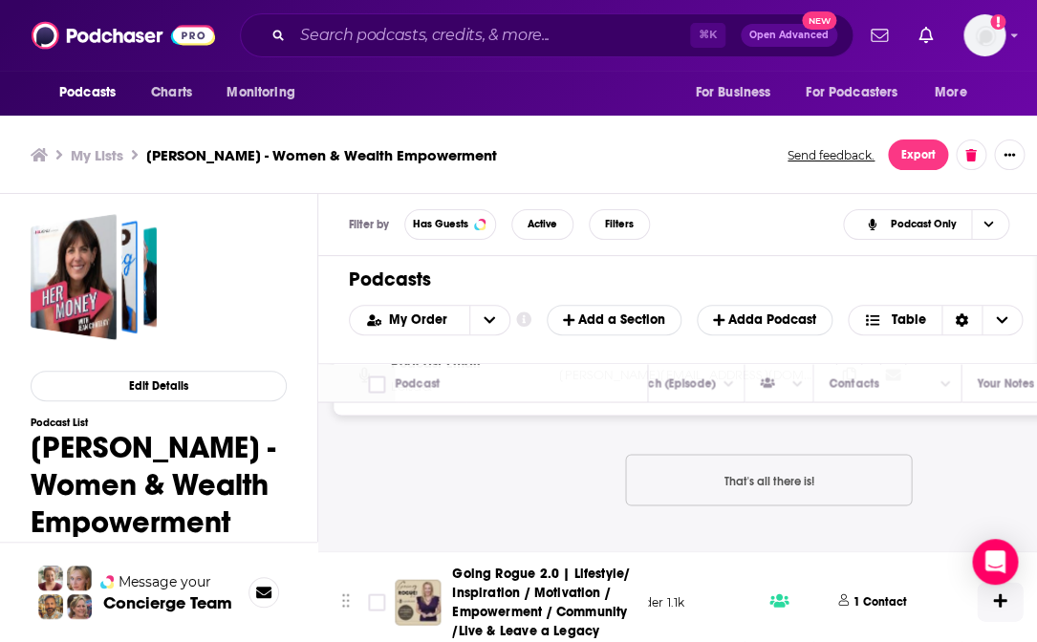
scroll to position [9443, 765]
click at [878, 519] on p "1 Contact" at bounding box center [881, 602] width 54 height 16
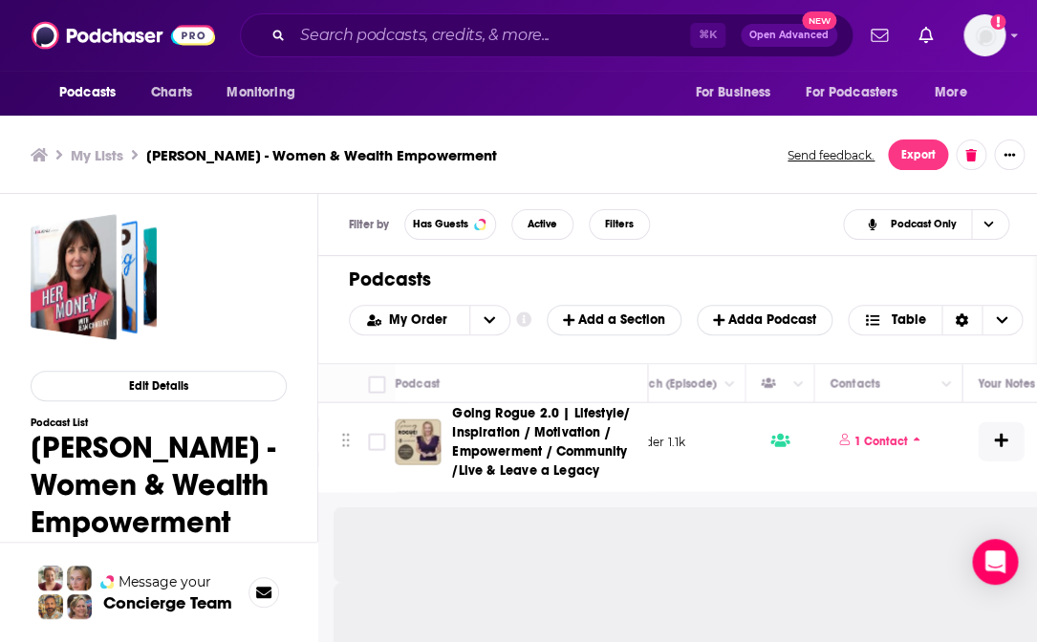
scroll to position [9605, 764]
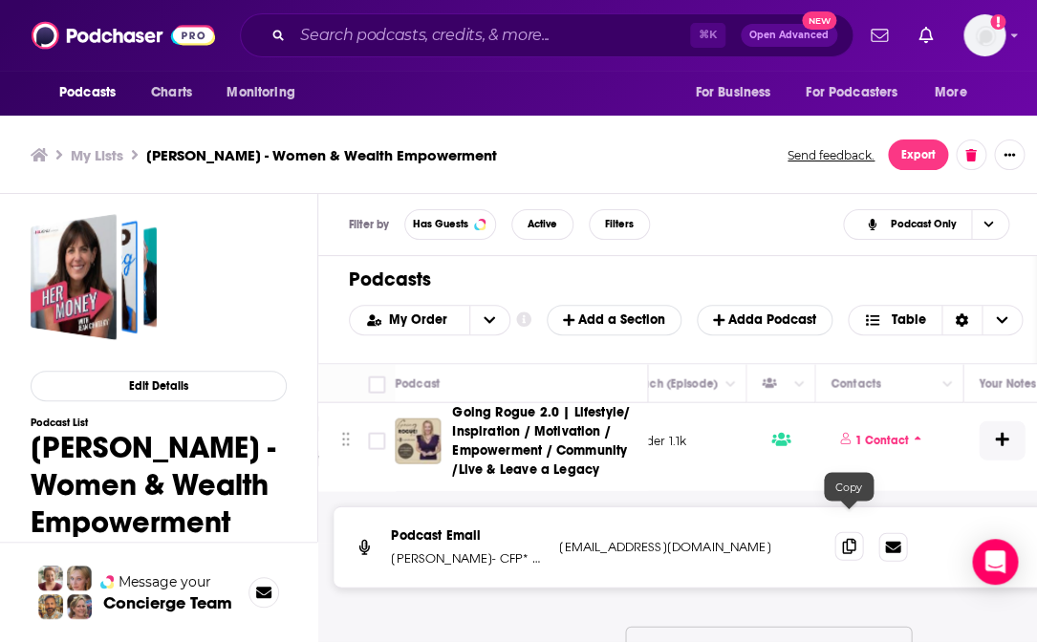
click at [851, 519] on icon at bounding box center [848, 545] width 13 height 15
